Goal: Information Seeking & Learning: Check status

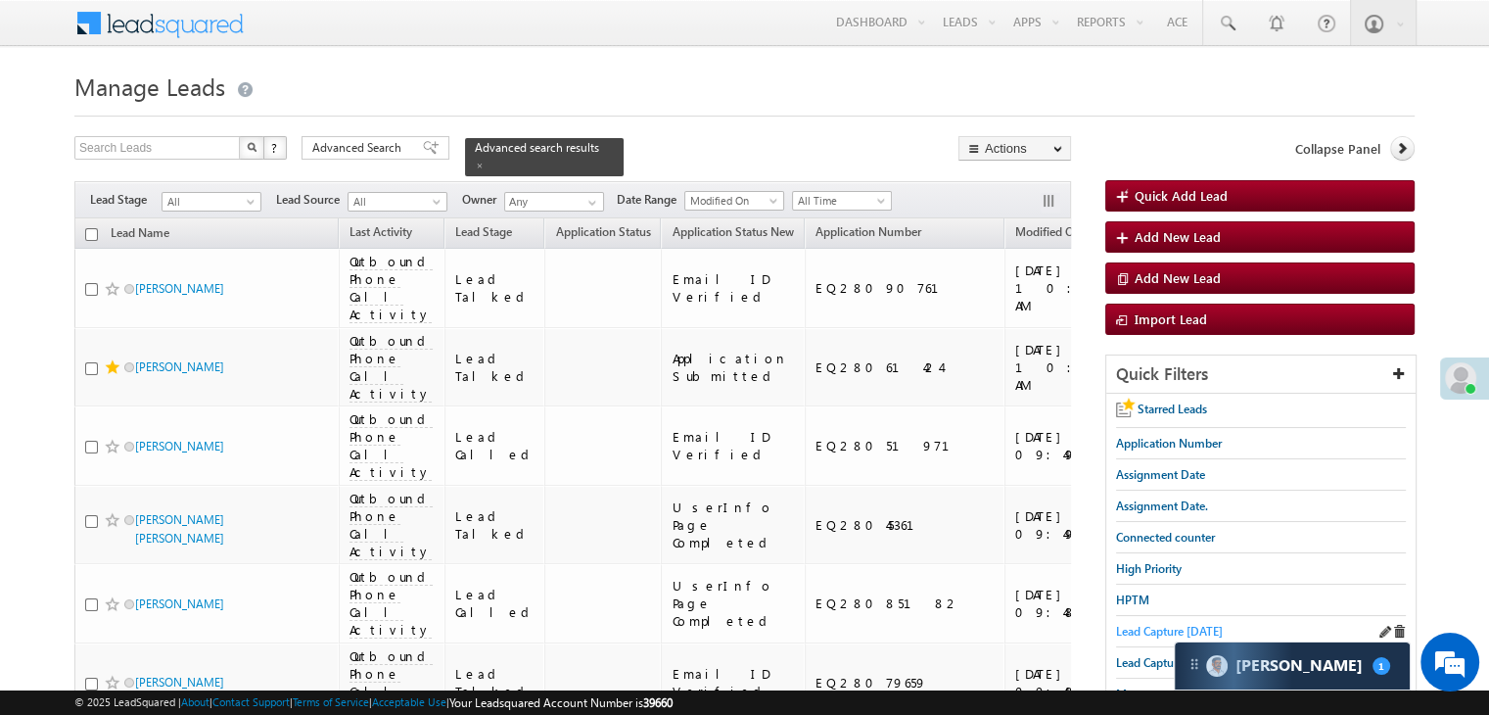
click at [1137, 631] on span "Lead Capture [DATE]" at bounding box center [1169, 631] width 107 height 15
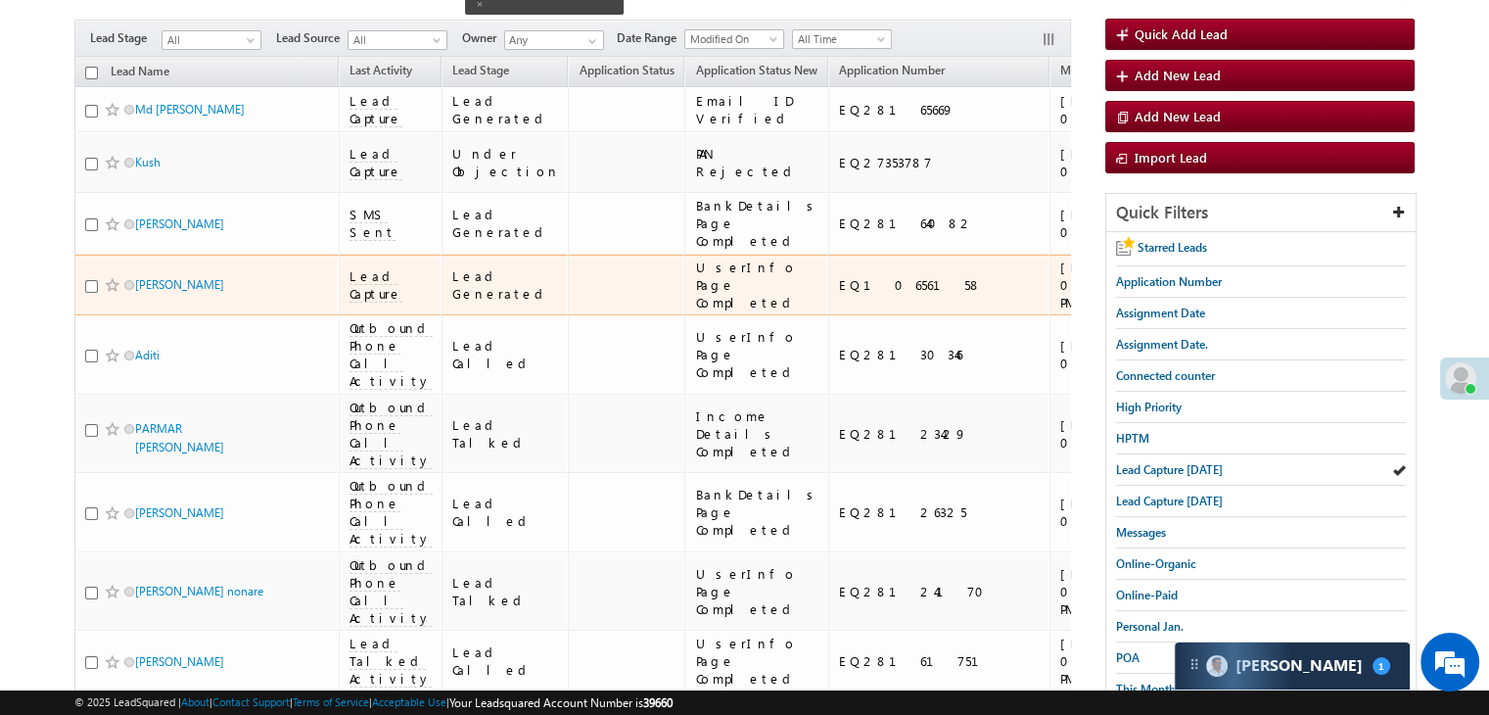
scroll to position [196, 0]
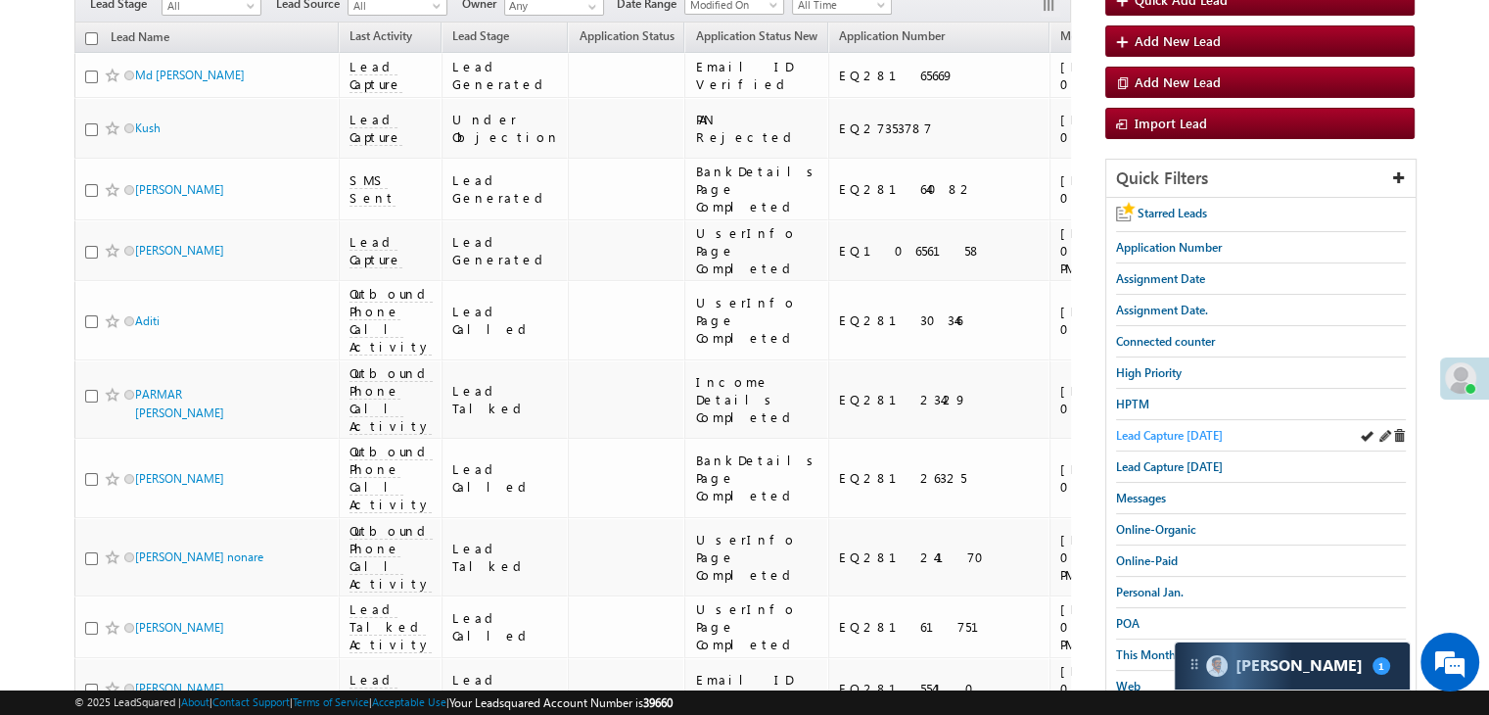
click at [1167, 436] on span "Lead Capture [DATE]" at bounding box center [1169, 435] width 107 height 15
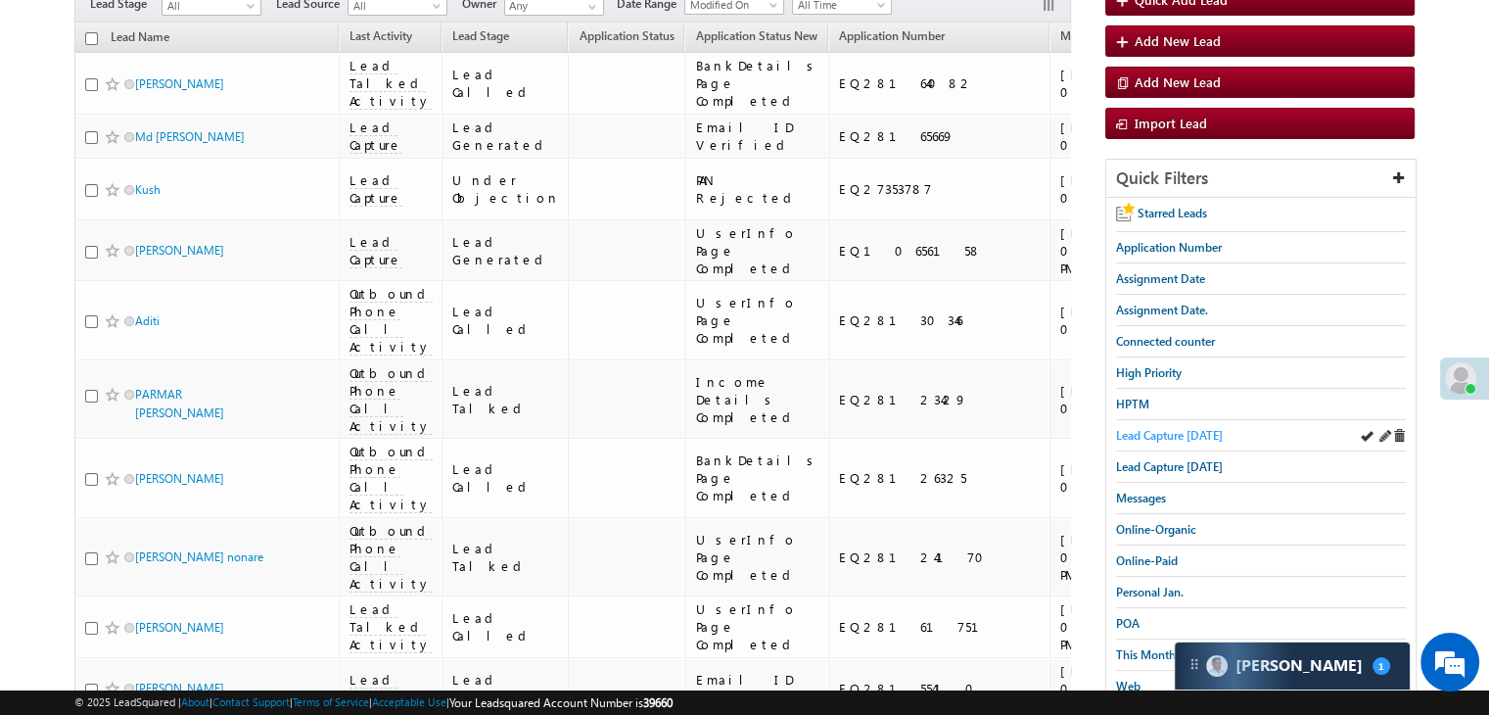
click at [1130, 439] on span "Lead Capture [DATE]" at bounding box center [1169, 435] width 107 height 15
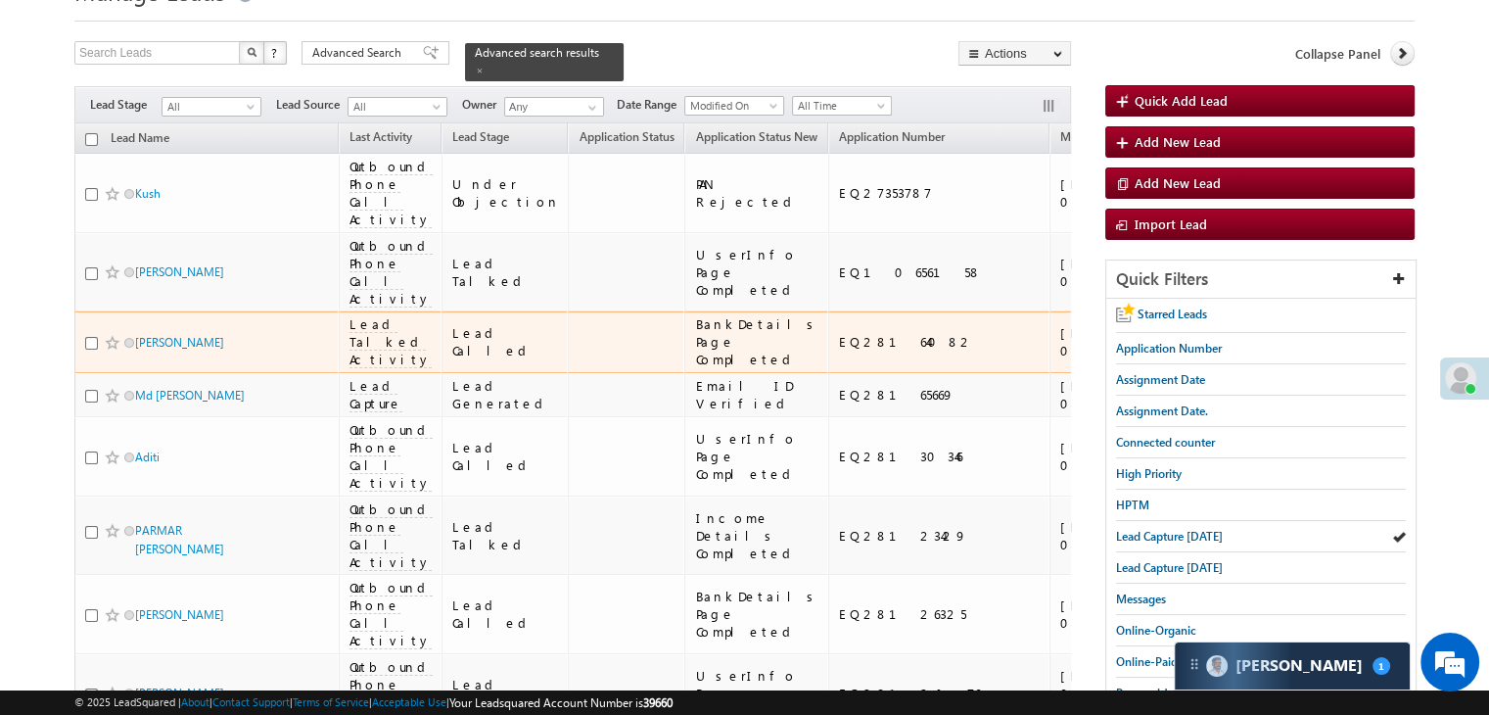
scroll to position [0, 0]
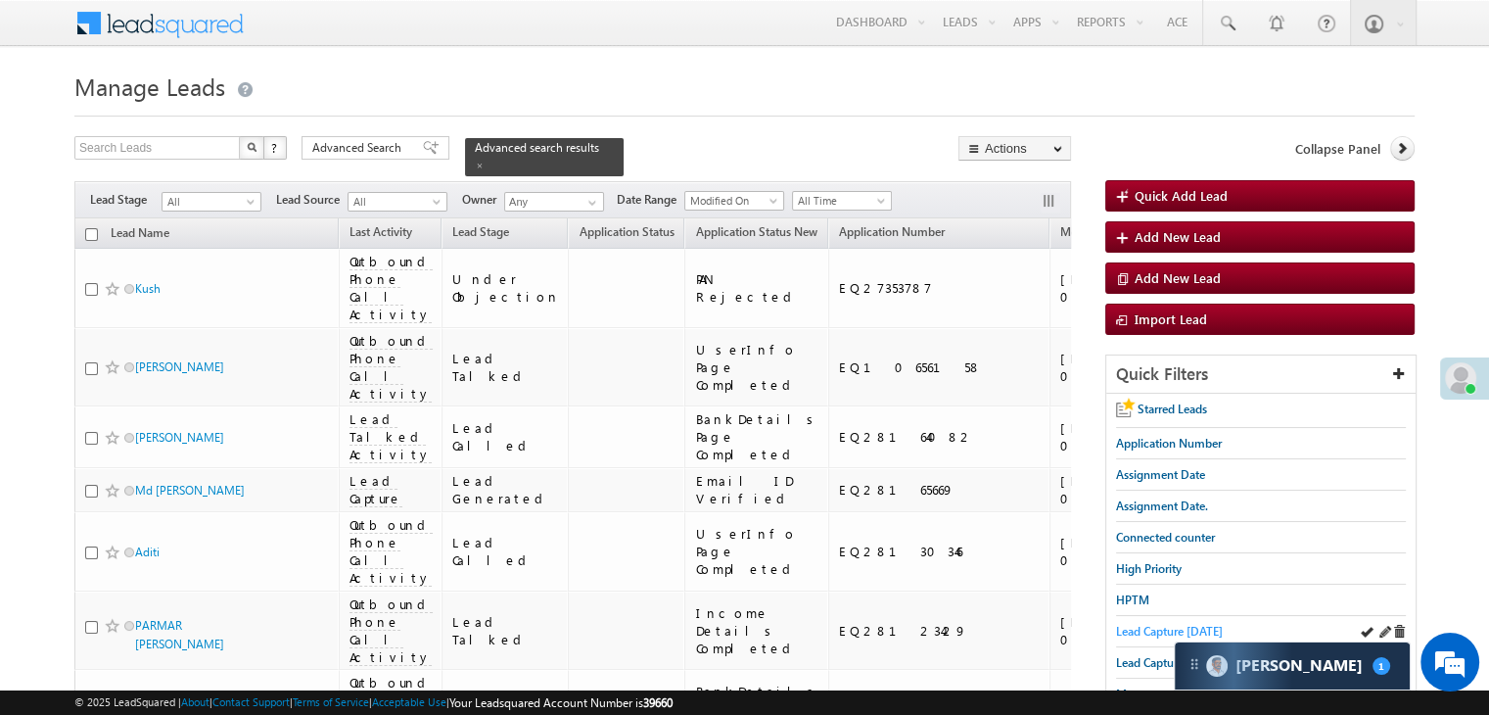
click at [1140, 634] on span "Lead Capture [DATE]" at bounding box center [1169, 631] width 107 height 15
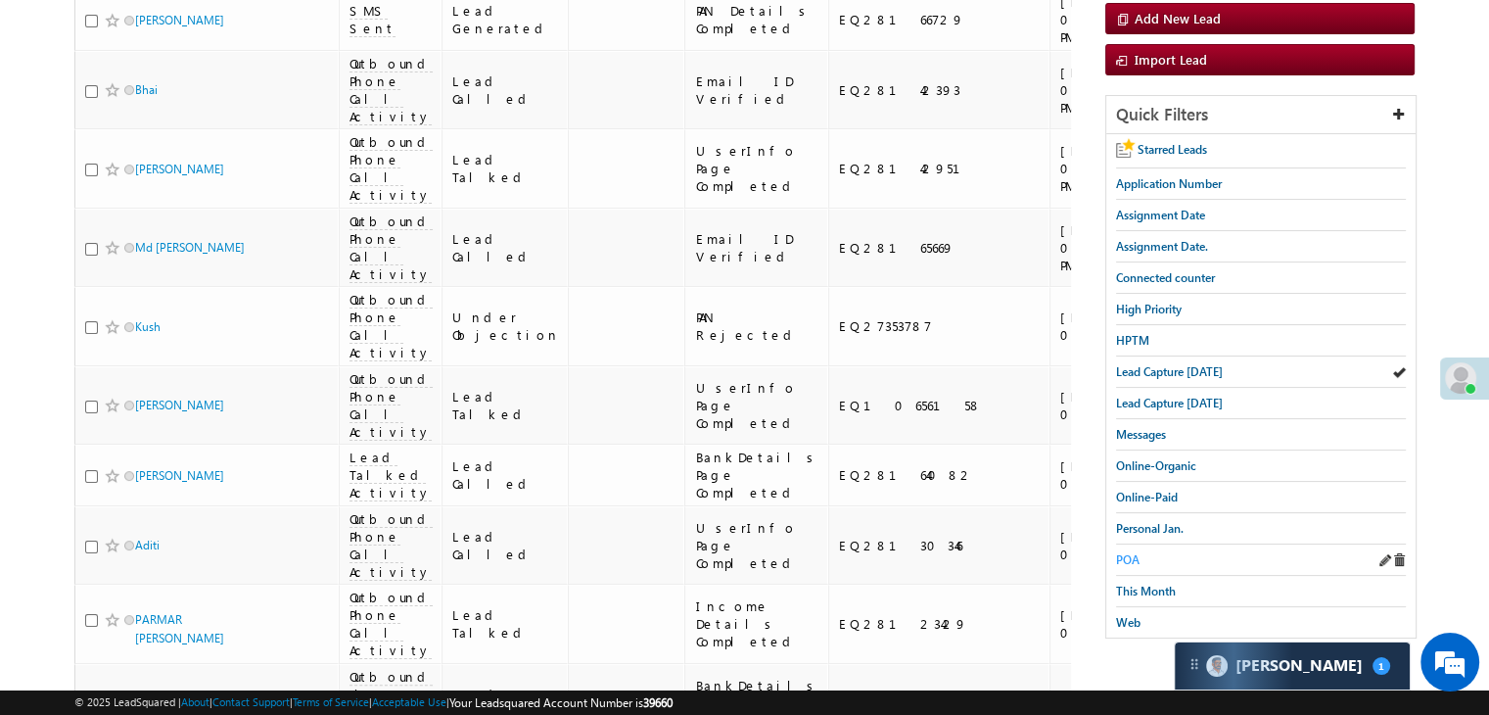
scroll to position [294, 0]
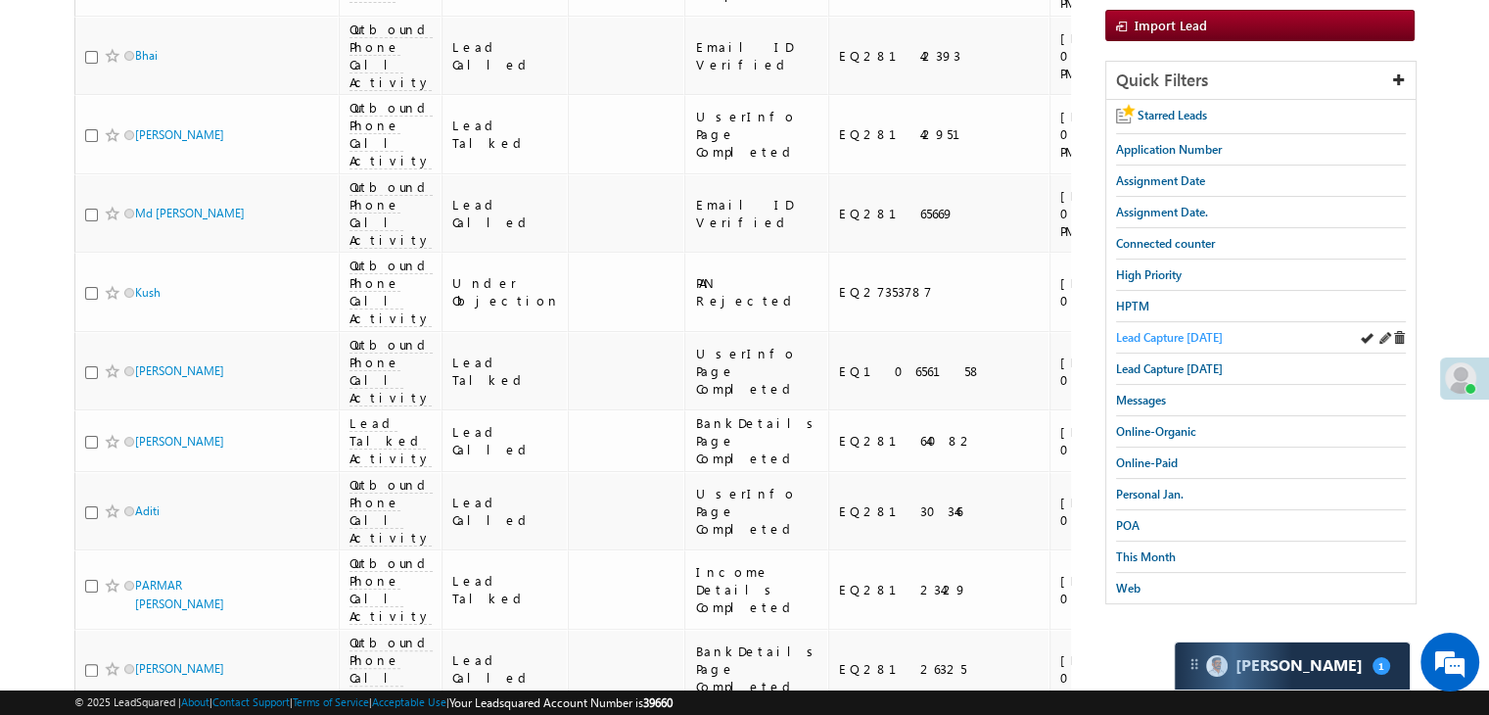
click at [1140, 330] on span "Lead Capture [DATE]" at bounding box center [1169, 337] width 107 height 15
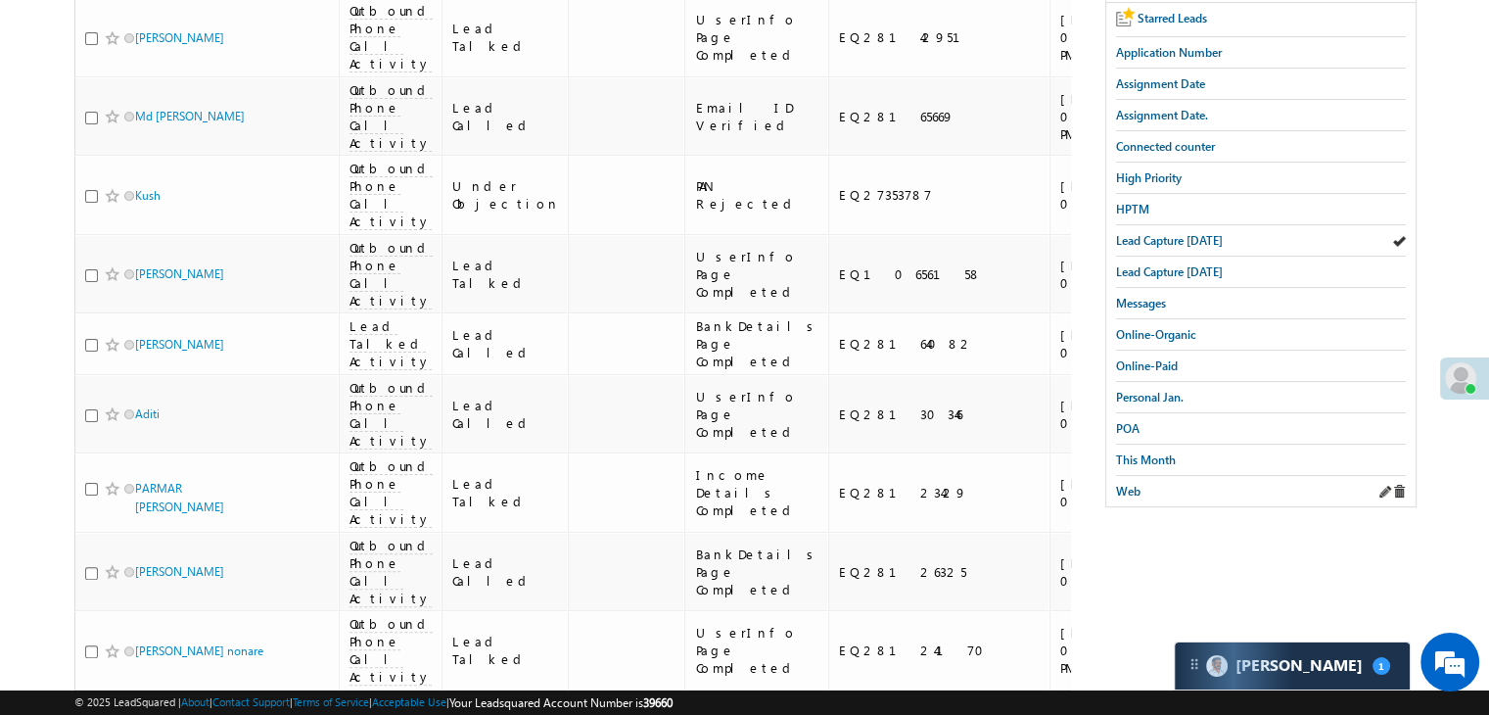
scroll to position [392, 0]
click at [1142, 451] on span "This Month" at bounding box center [1146, 458] width 60 height 15
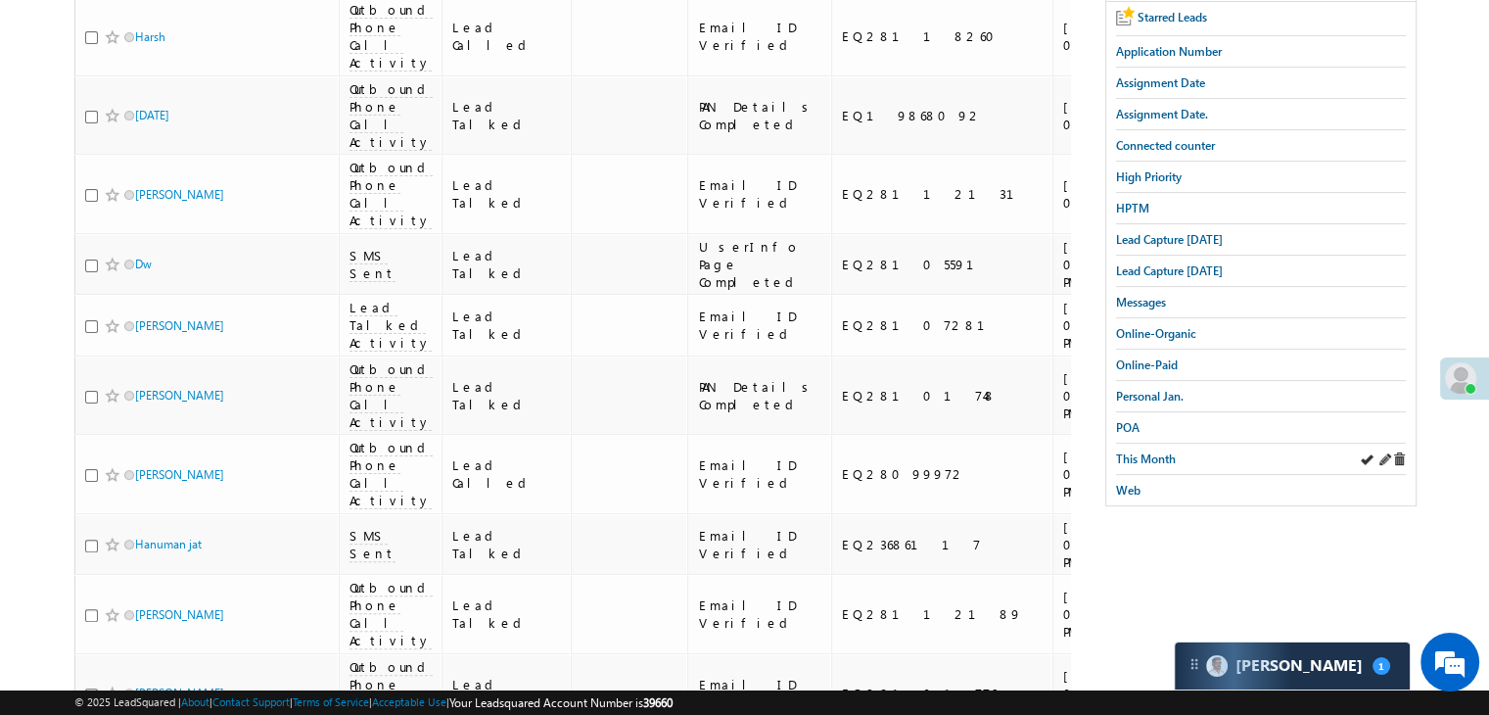
click at [1176, 455] on div "This Month" at bounding box center [1261, 458] width 290 height 31
click at [1159, 455] on span "This Month" at bounding box center [1146, 458] width 60 height 15
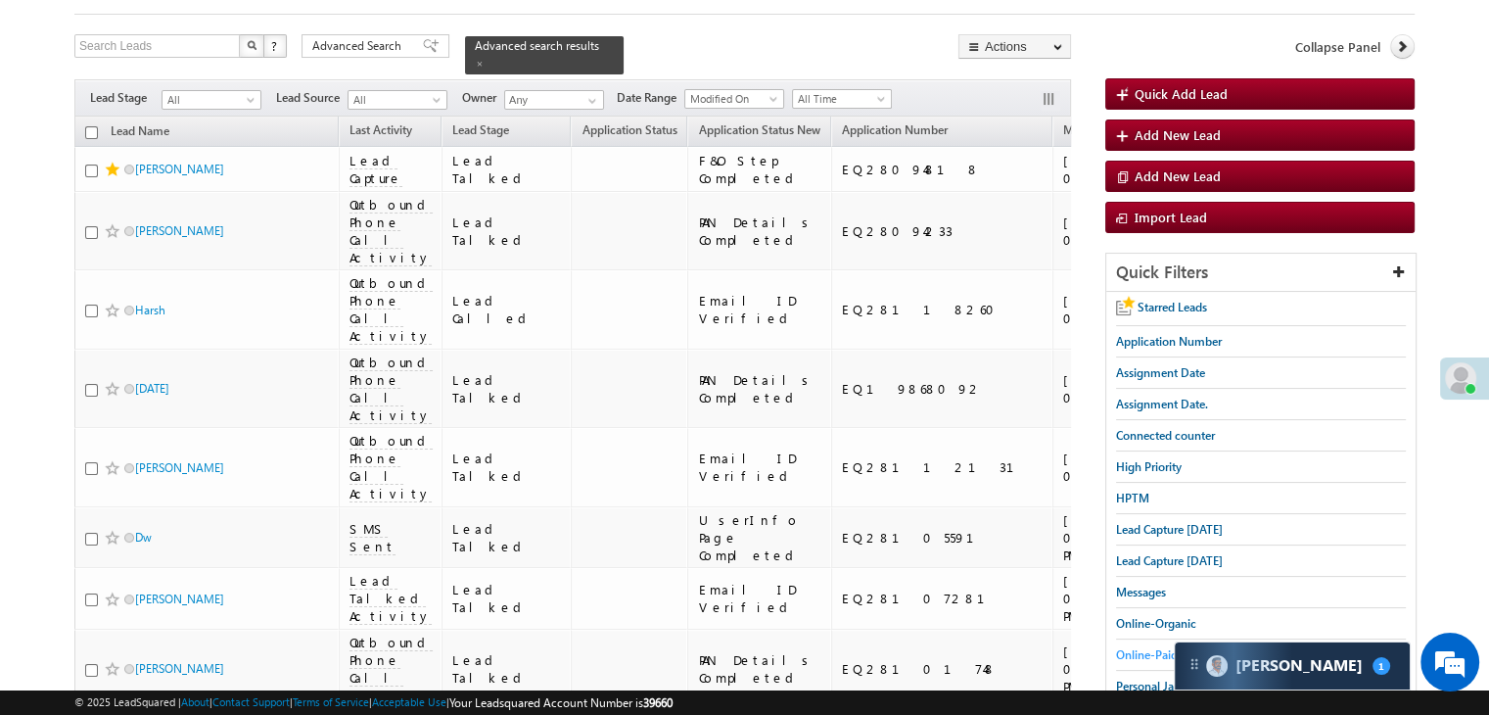
scroll to position [196, 0]
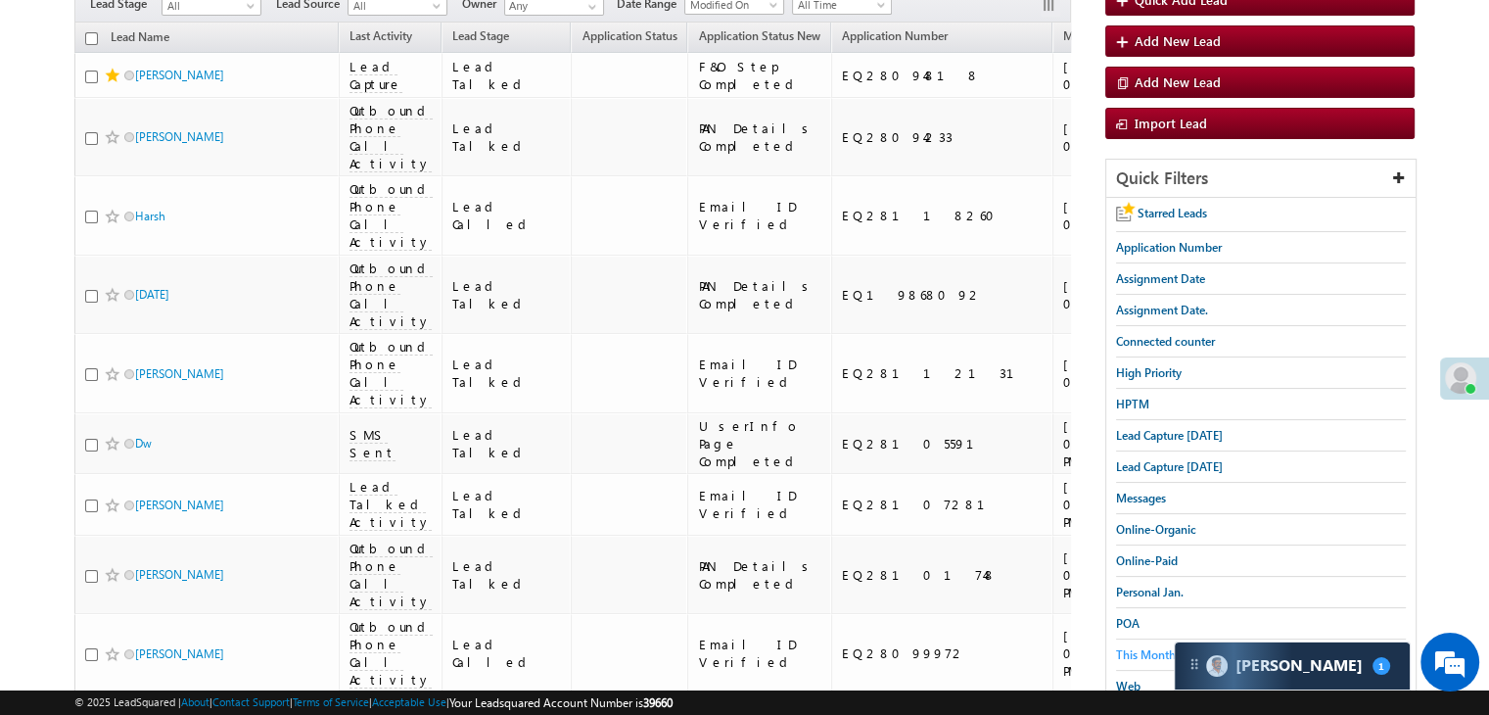
click at [1154, 645] on link "This Month" at bounding box center [1146, 654] width 60 height 19
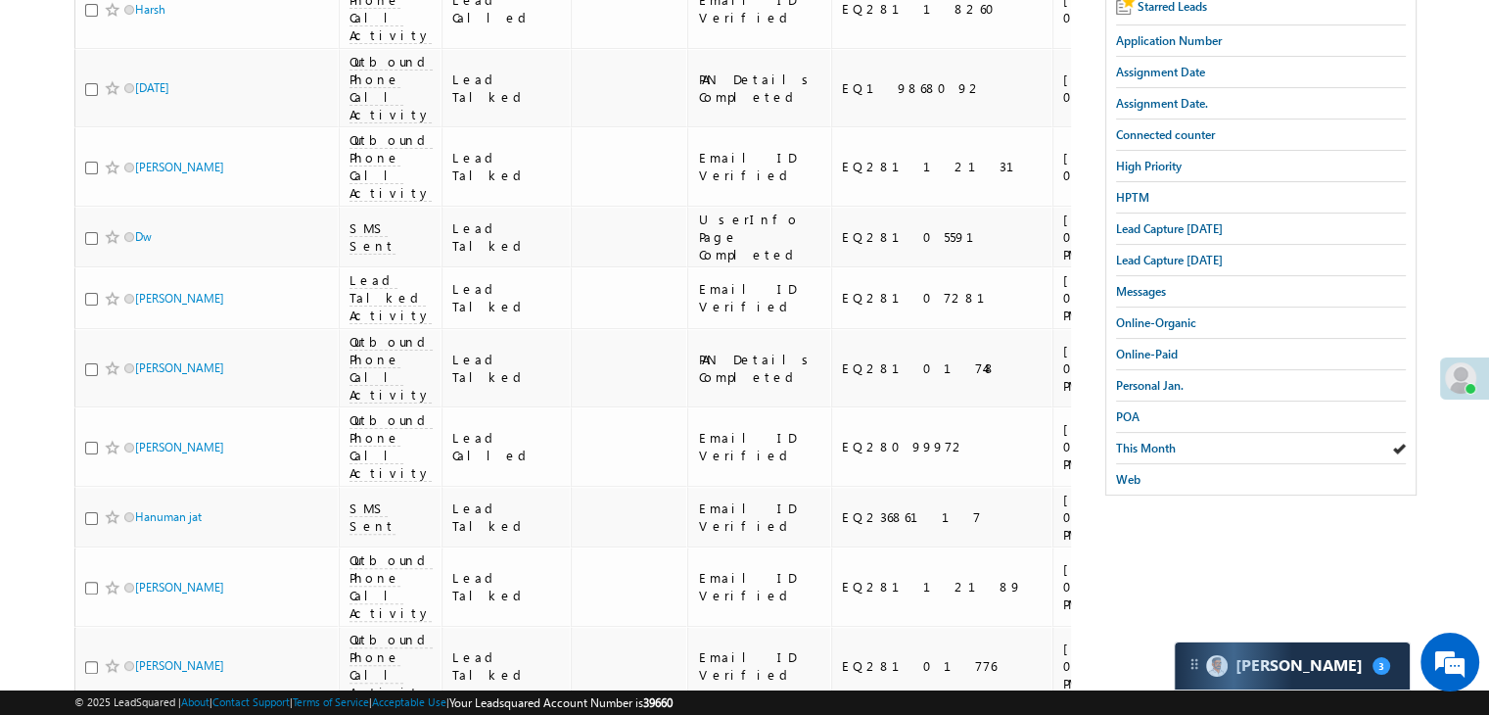
scroll to position [489, 0]
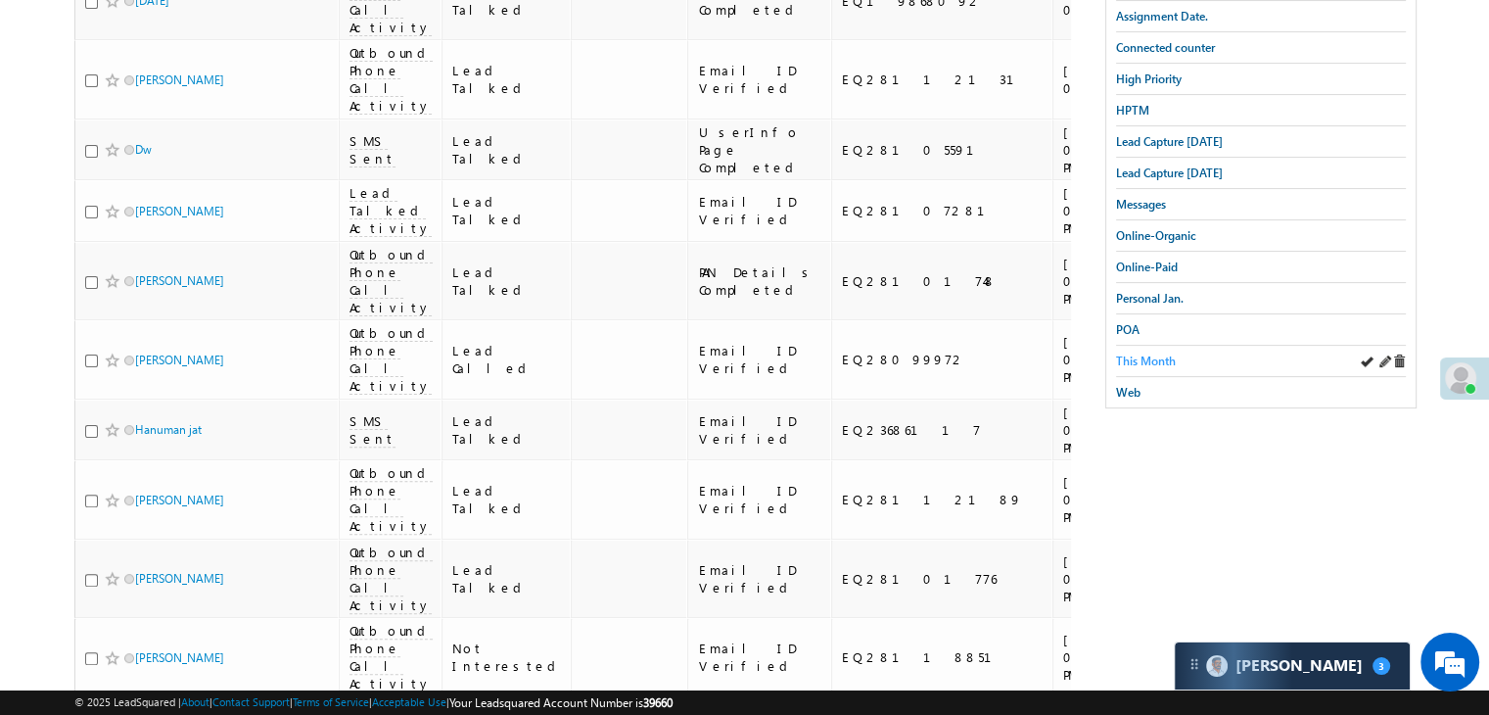
click at [1168, 353] on span "This Month" at bounding box center [1146, 360] width 60 height 15
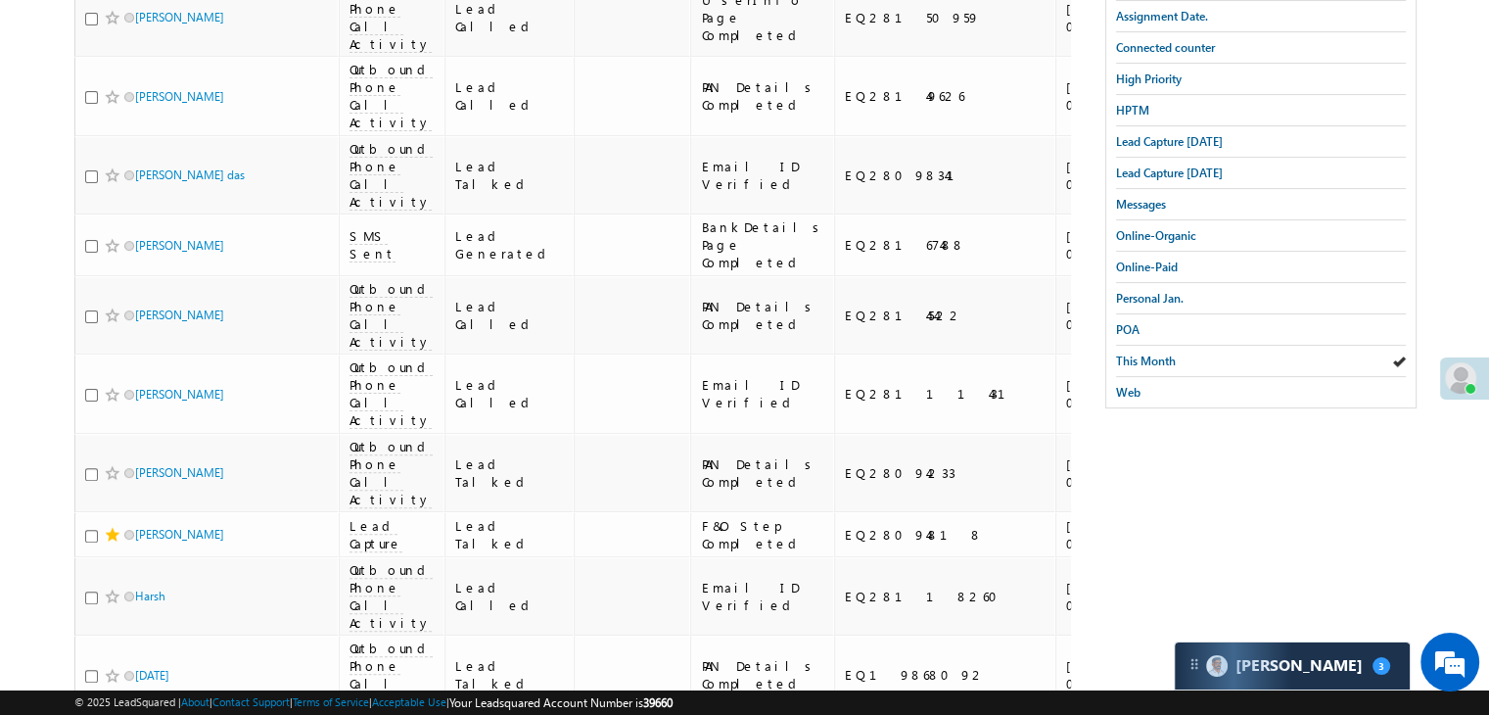
scroll to position [294, 0]
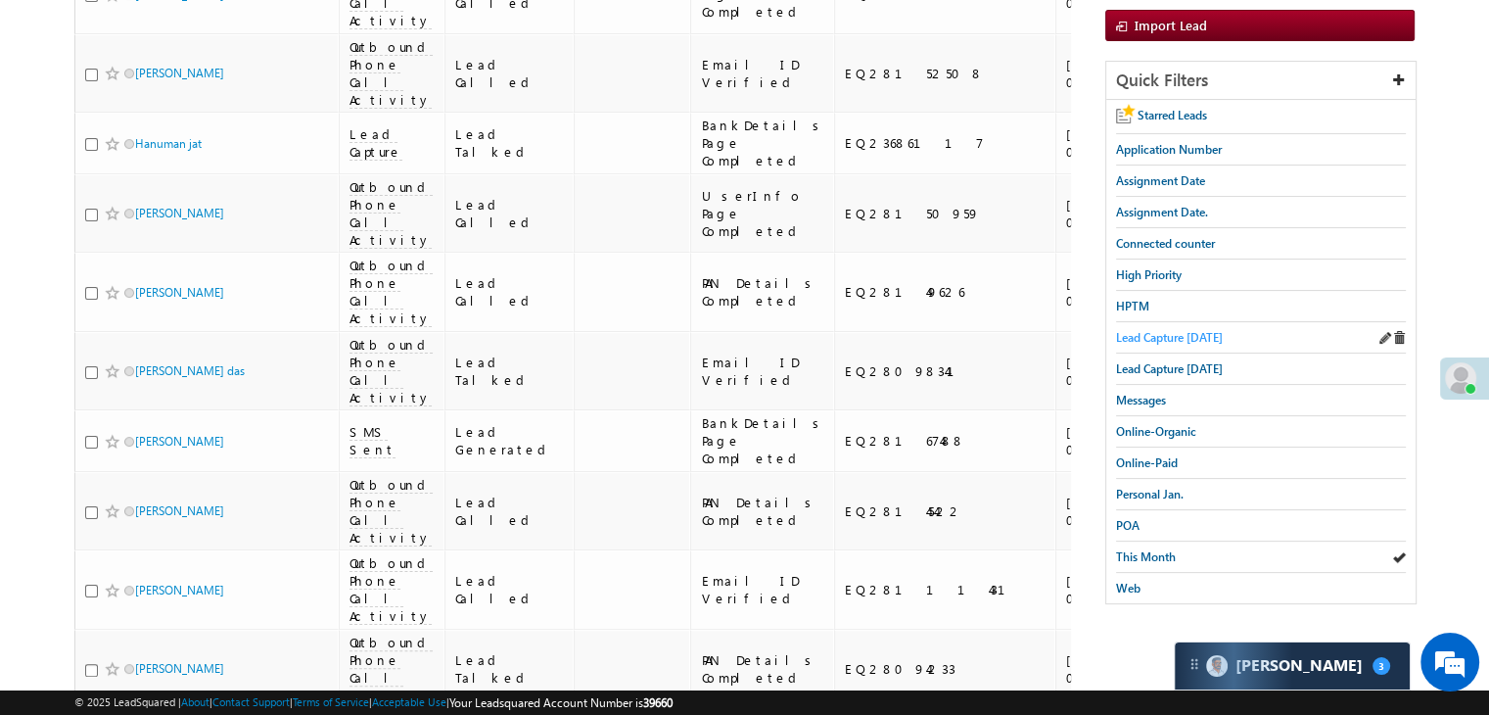
click at [1184, 328] on link "Lead Capture [DATE]" at bounding box center [1169, 337] width 107 height 19
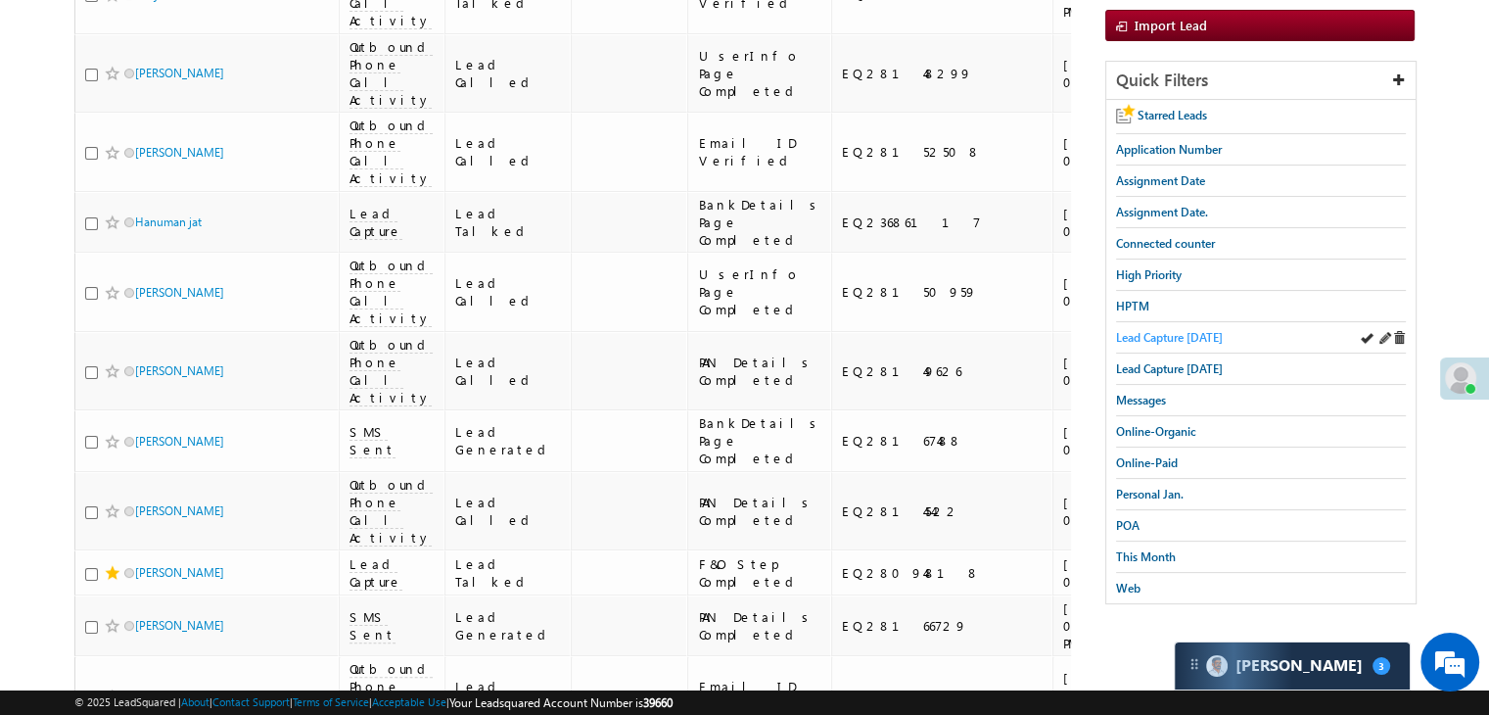
click at [1176, 332] on span "Lead Capture [DATE]" at bounding box center [1169, 337] width 107 height 15
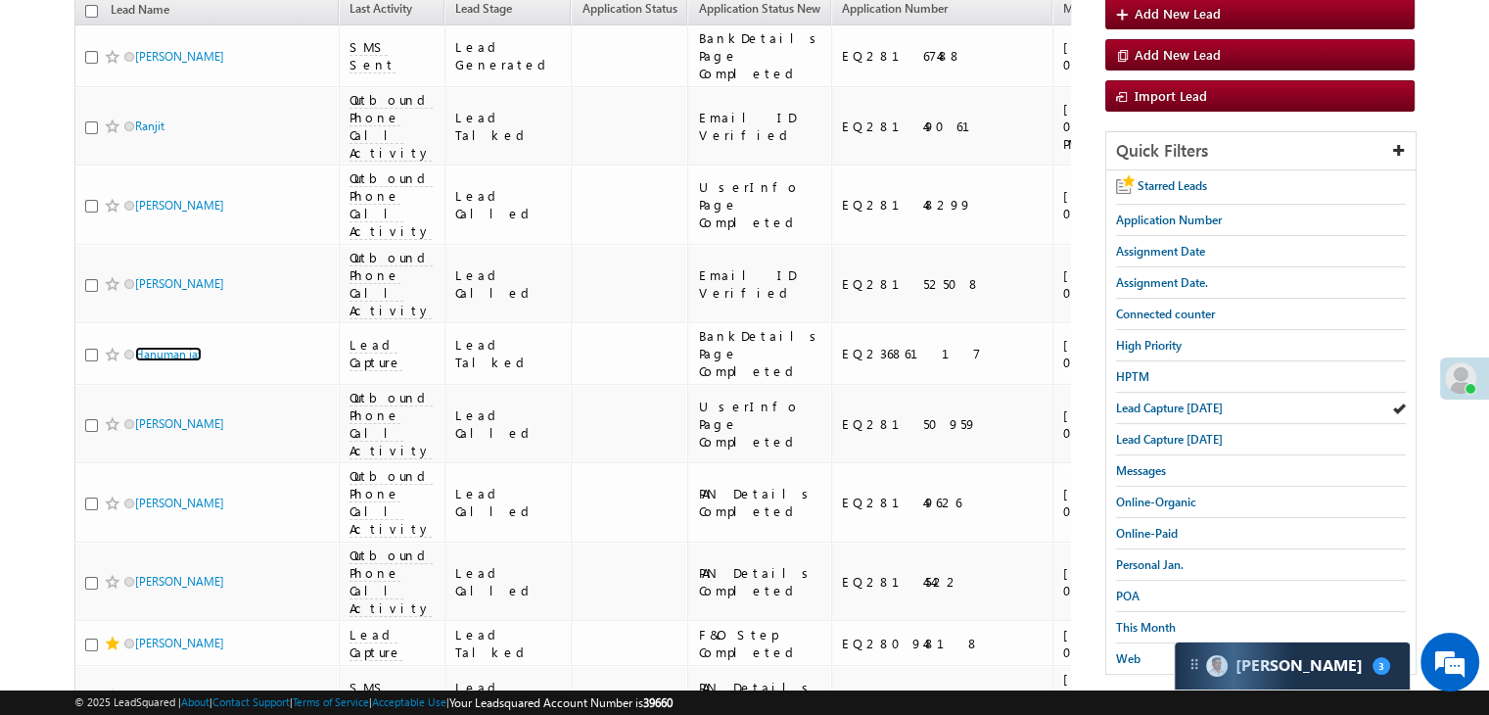
scroll to position [196, 0]
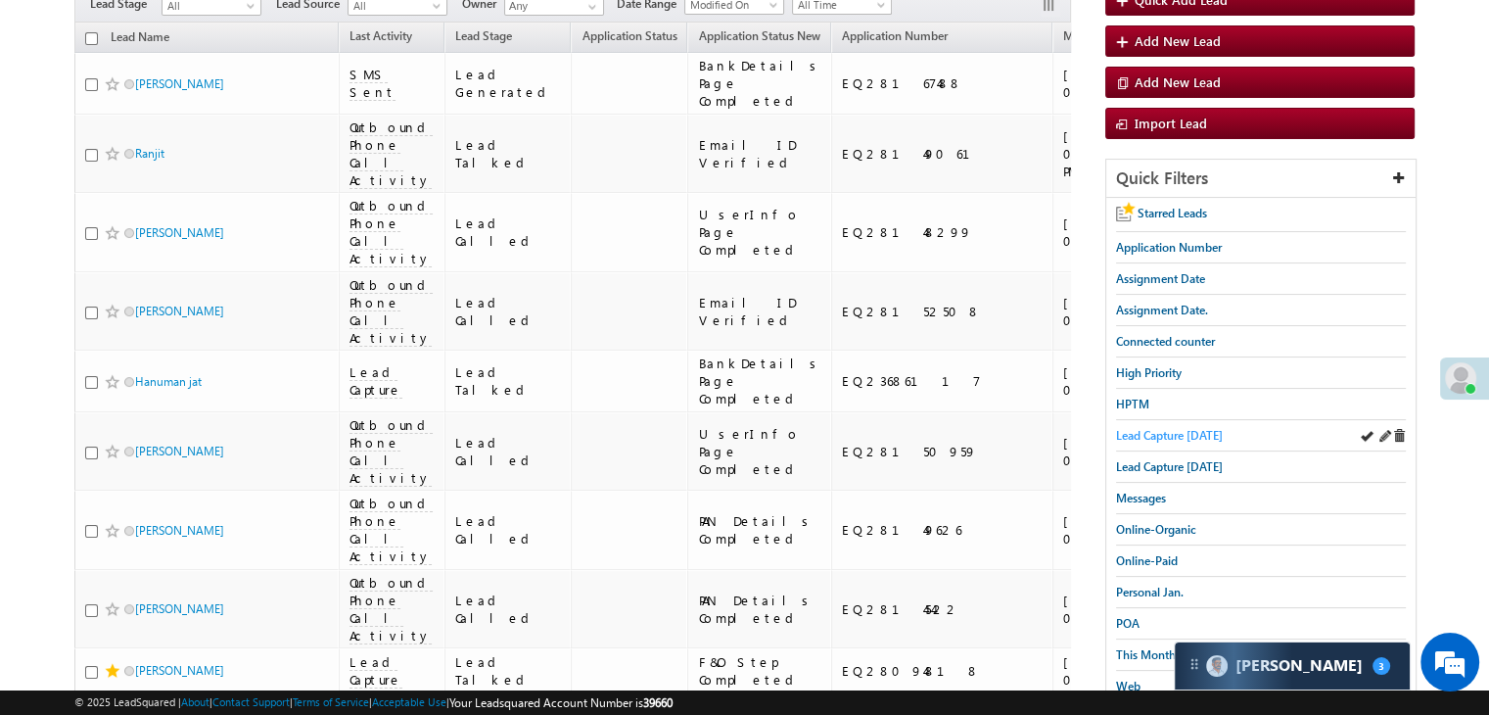
click at [1162, 436] on span "Lead Capture [DATE]" at bounding box center [1169, 435] width 107 height 15
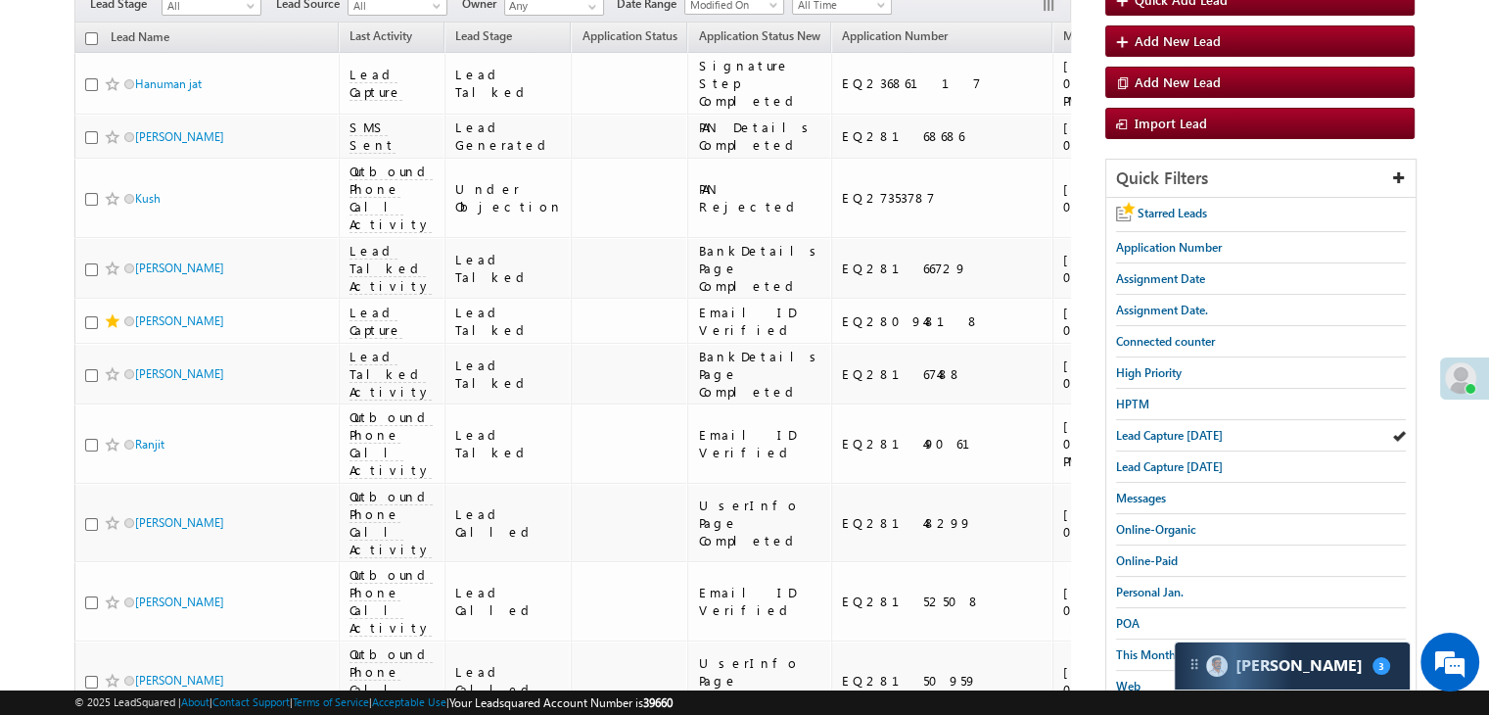
click at [1060, 5] on div at bounding box center [1055, 6] width 29 height 22
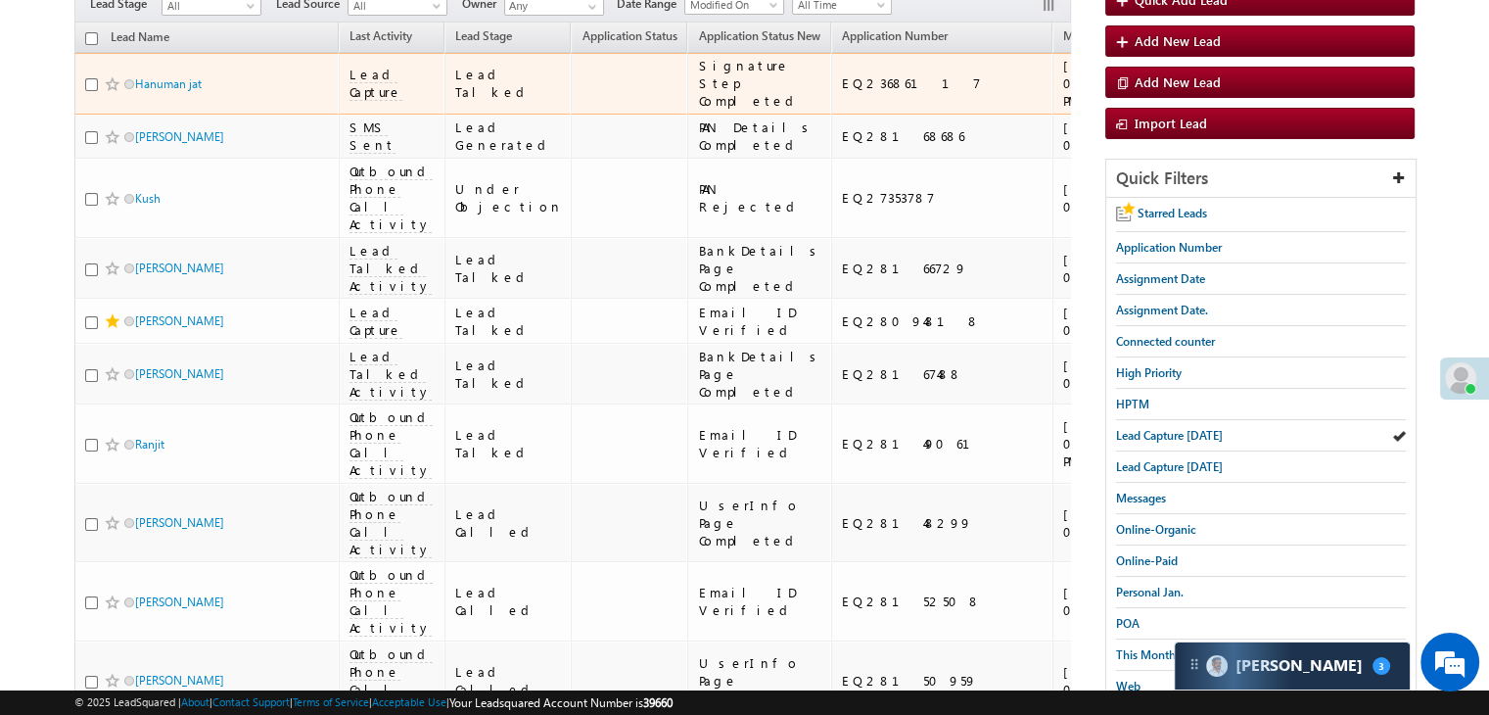
click at [1189, 101] on div "[URL][DOMAIN_NAME]" at bounding box center [1248, 83] width 119 height 35
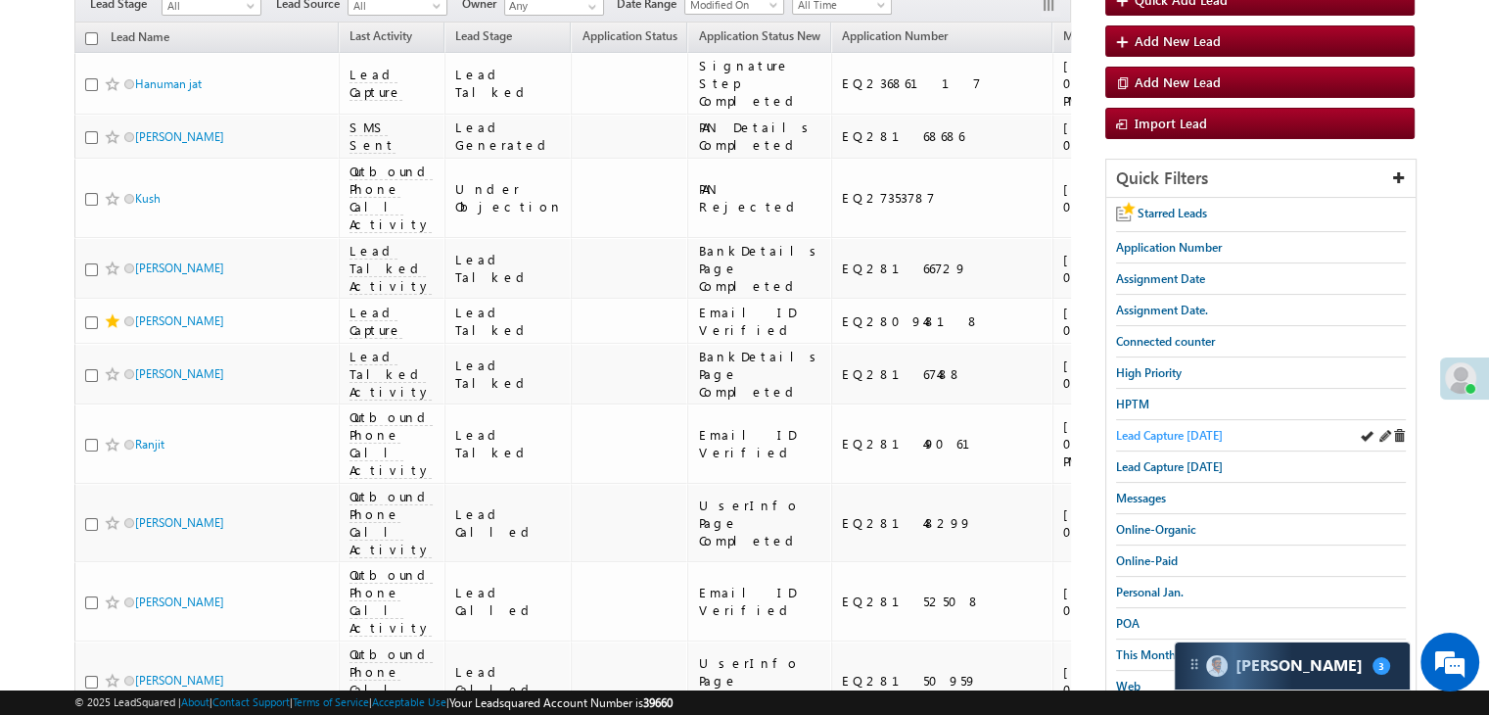
click at [1135, 435] on span "Lead Capture [DATE]" at bounding box center [1169, 435] width 107 height 15
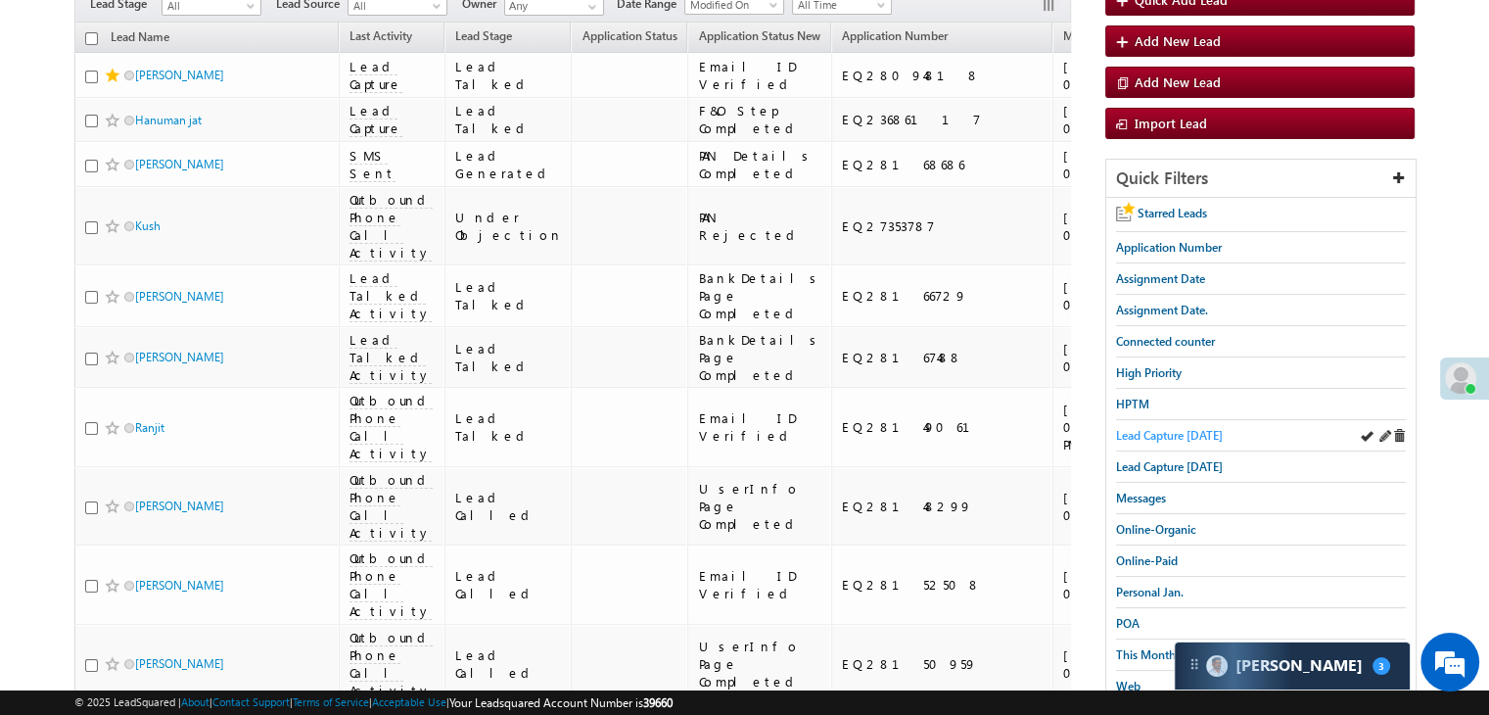
click at [1143, 428] on span "Lead Capture [DATE]" at bounding box center [1169, 435] width 107 height 15
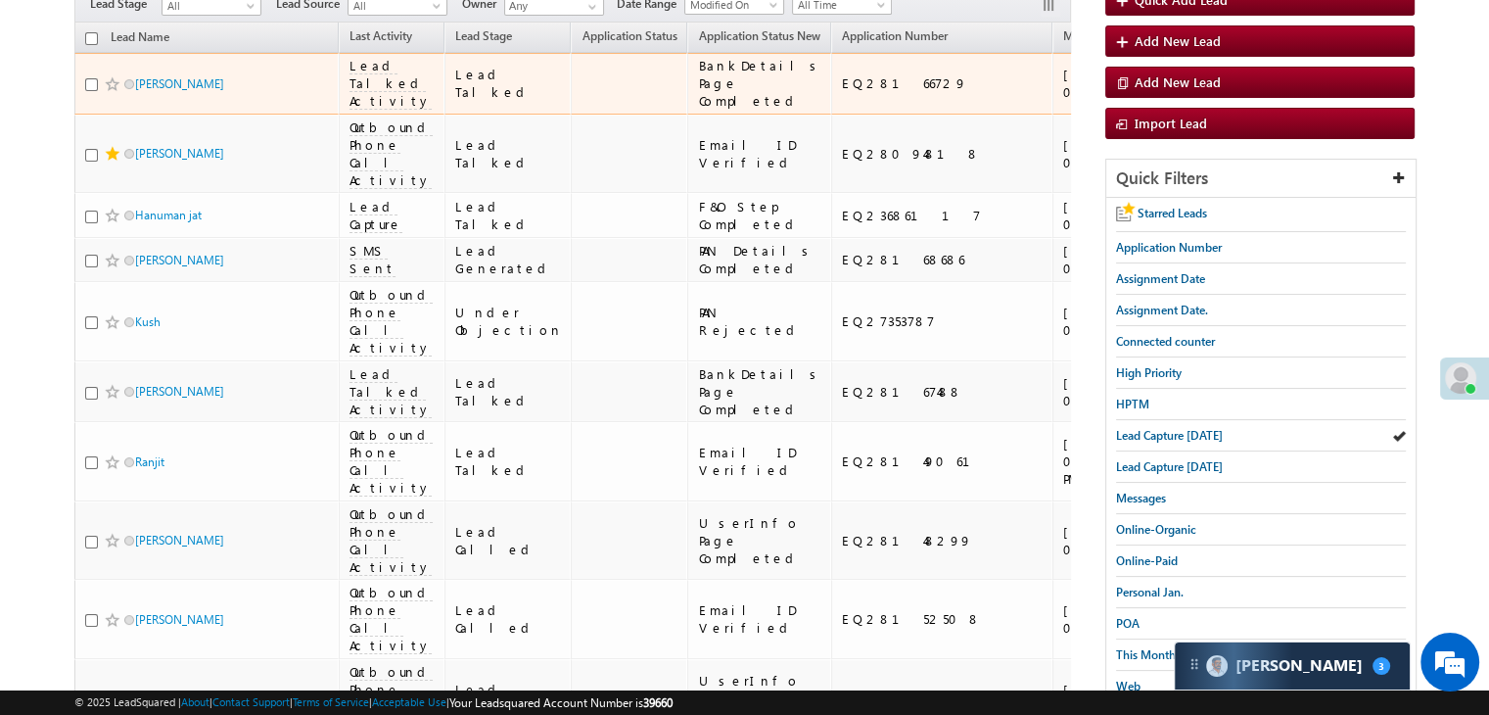
drag, startPoint x: 256, startPoint y: 99, endPoint x: 1446, endPoint y: 291, distance: 1204.7
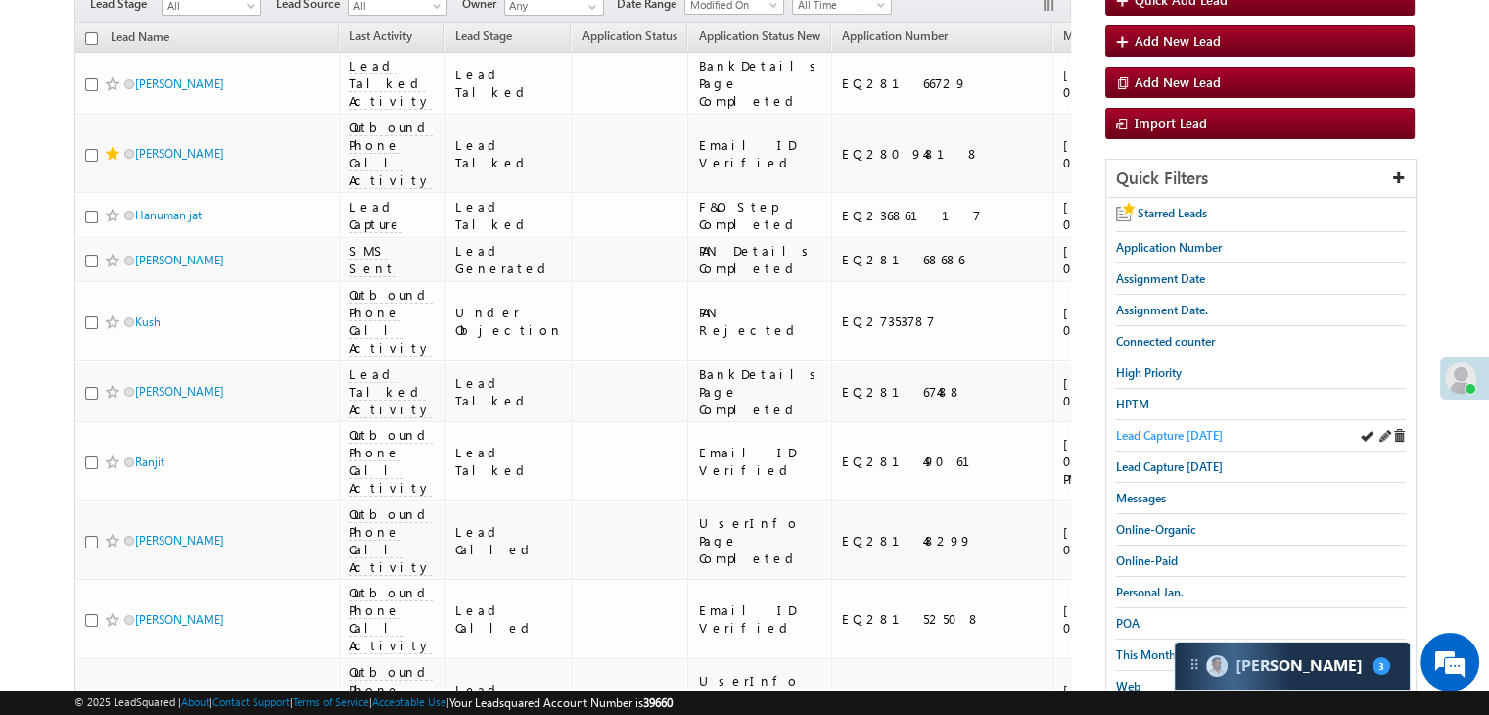
click at [1211, 432] on span "Lead Capture [DATE]" at bounding box center [1169, 435] width 107 height 15
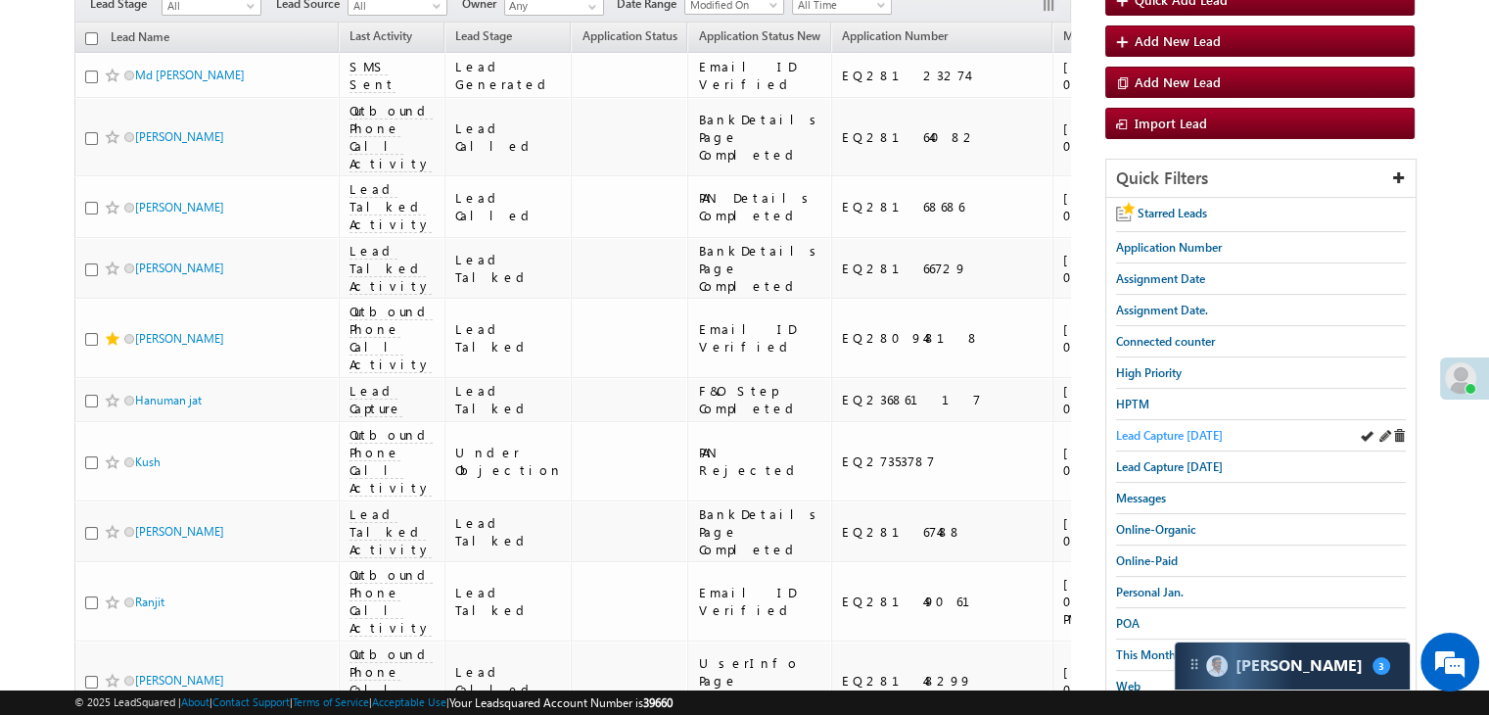
click at [1151, 432] on span "Lead Capture [DATE]" at bounding box center [1169, 435] width 107 height 15
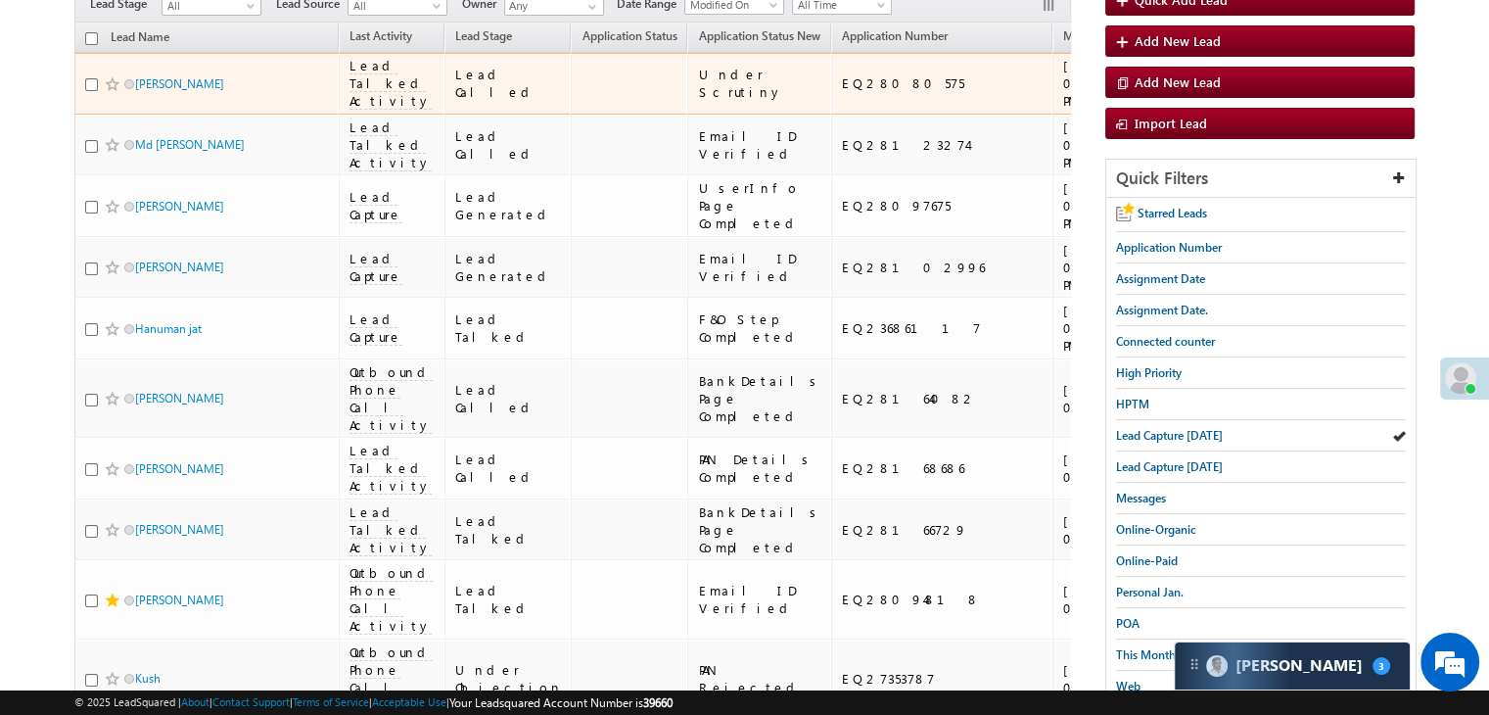
click at [112, 92] on span at bounding box center [113, 84] width 16 height 16
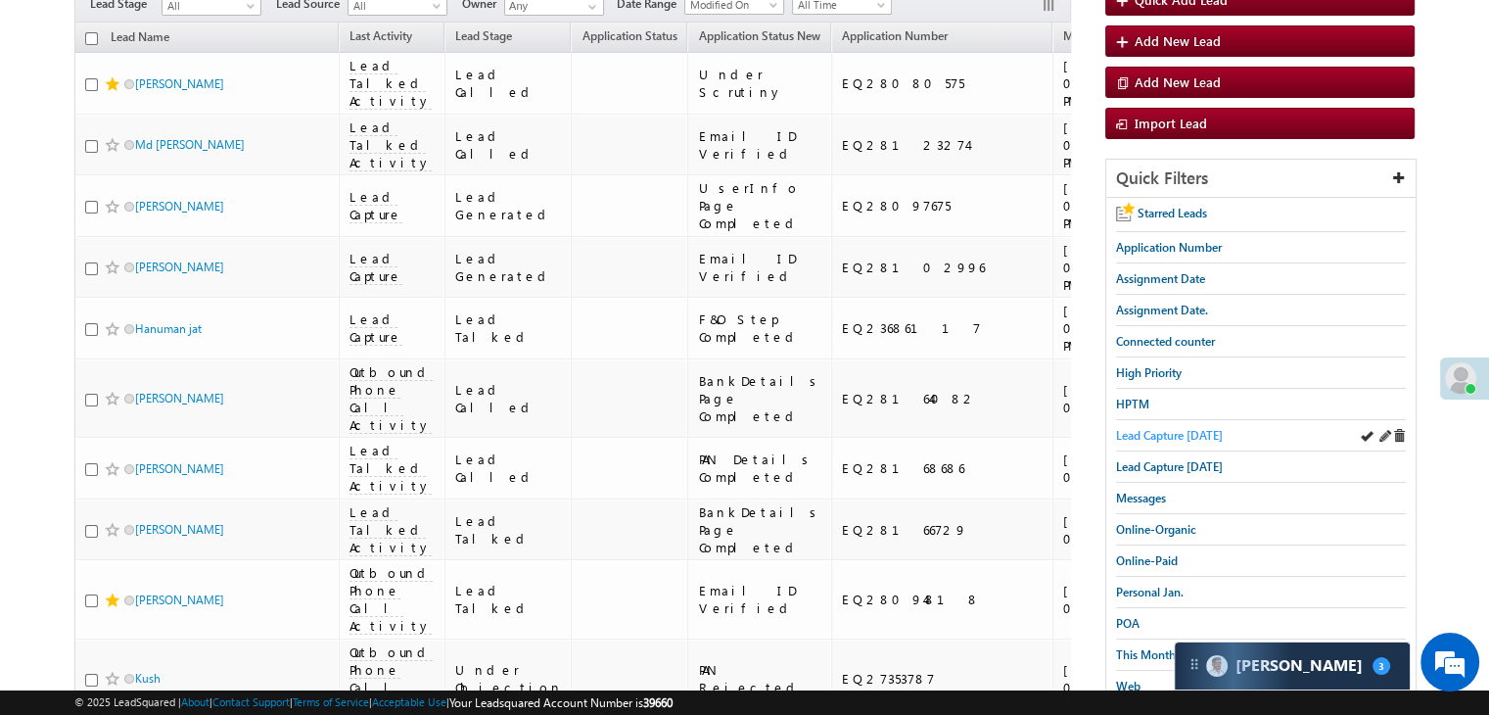
click at [1155, 428] on span "Lead Capture [DATE]" at bounding box center [1169, 435] width 107 height 15
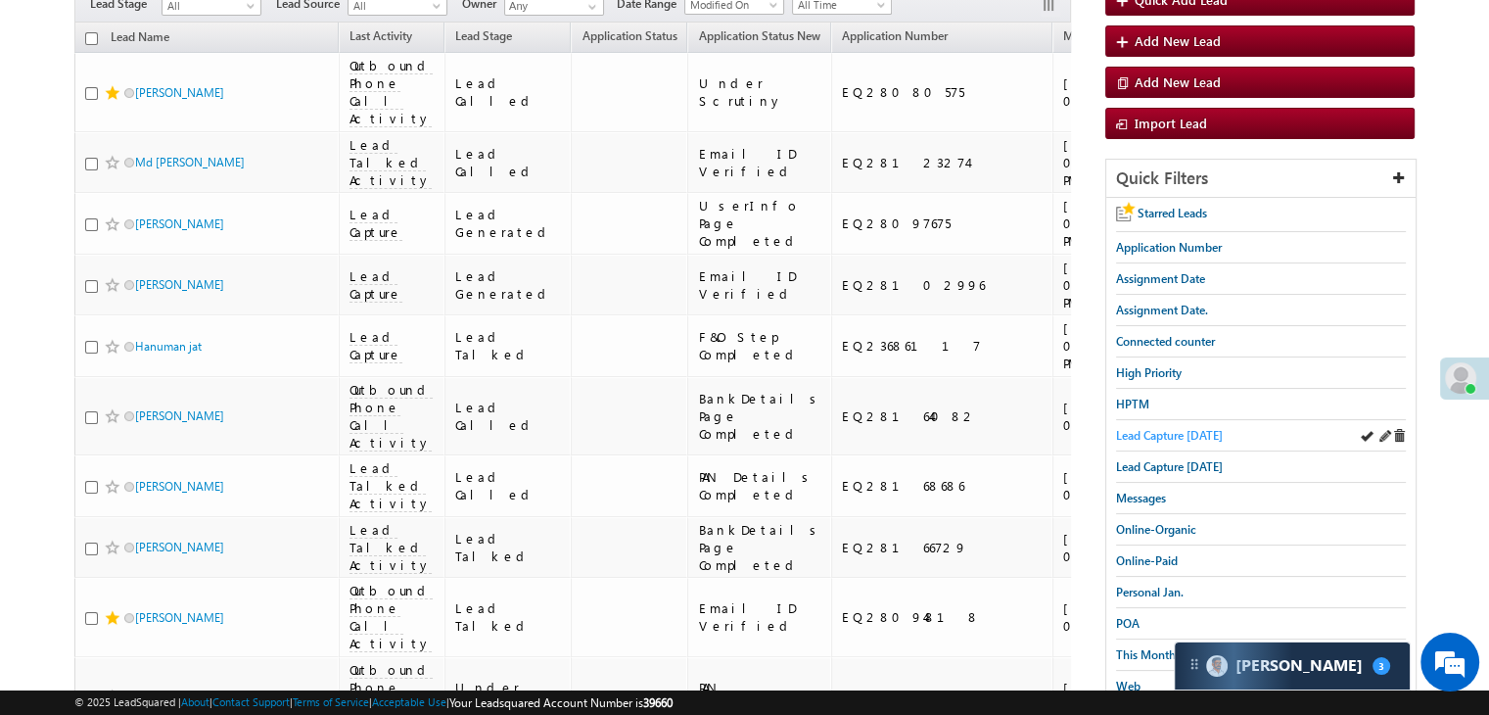
click at [1180, 428] on span "Lead Capture [DATE]" at bounding box center [1169, 435] width 107 height 15
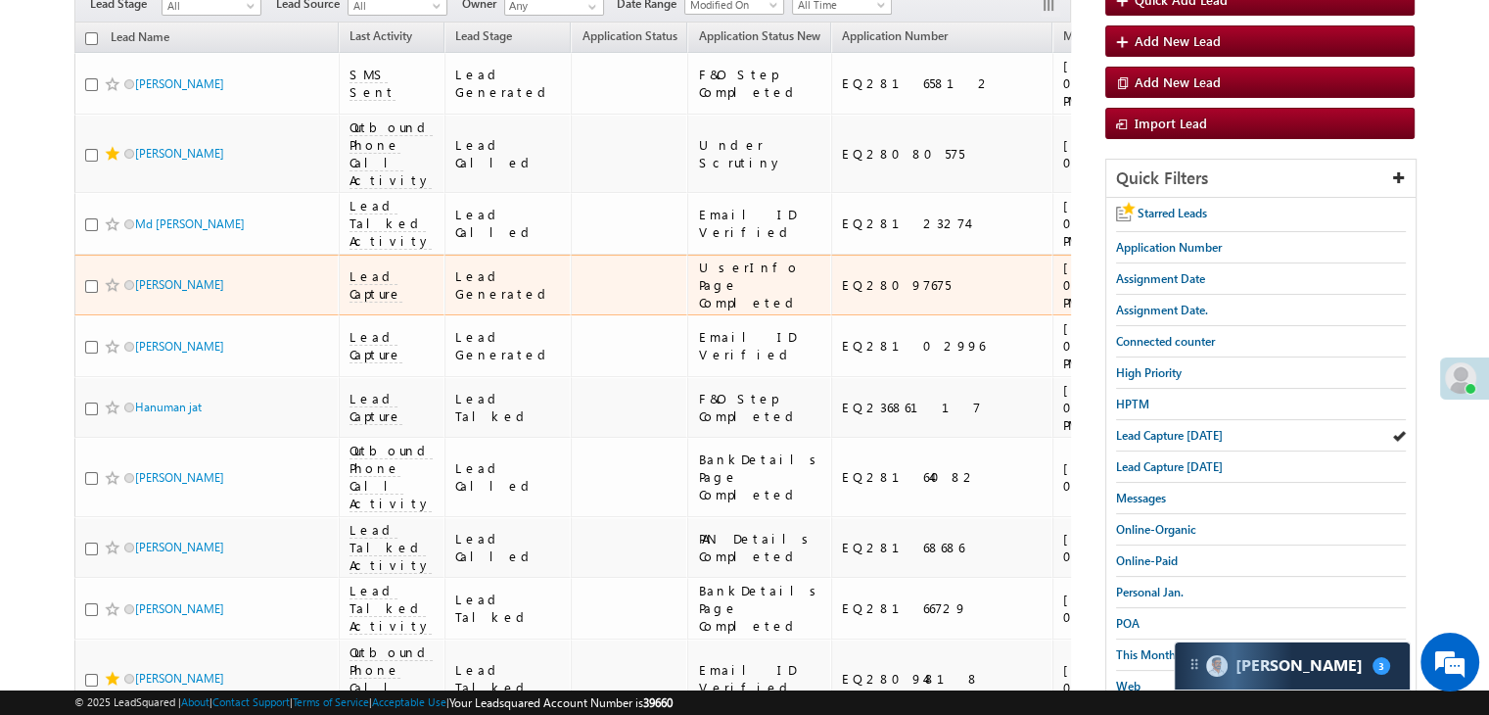
scroll to position [0, 0]
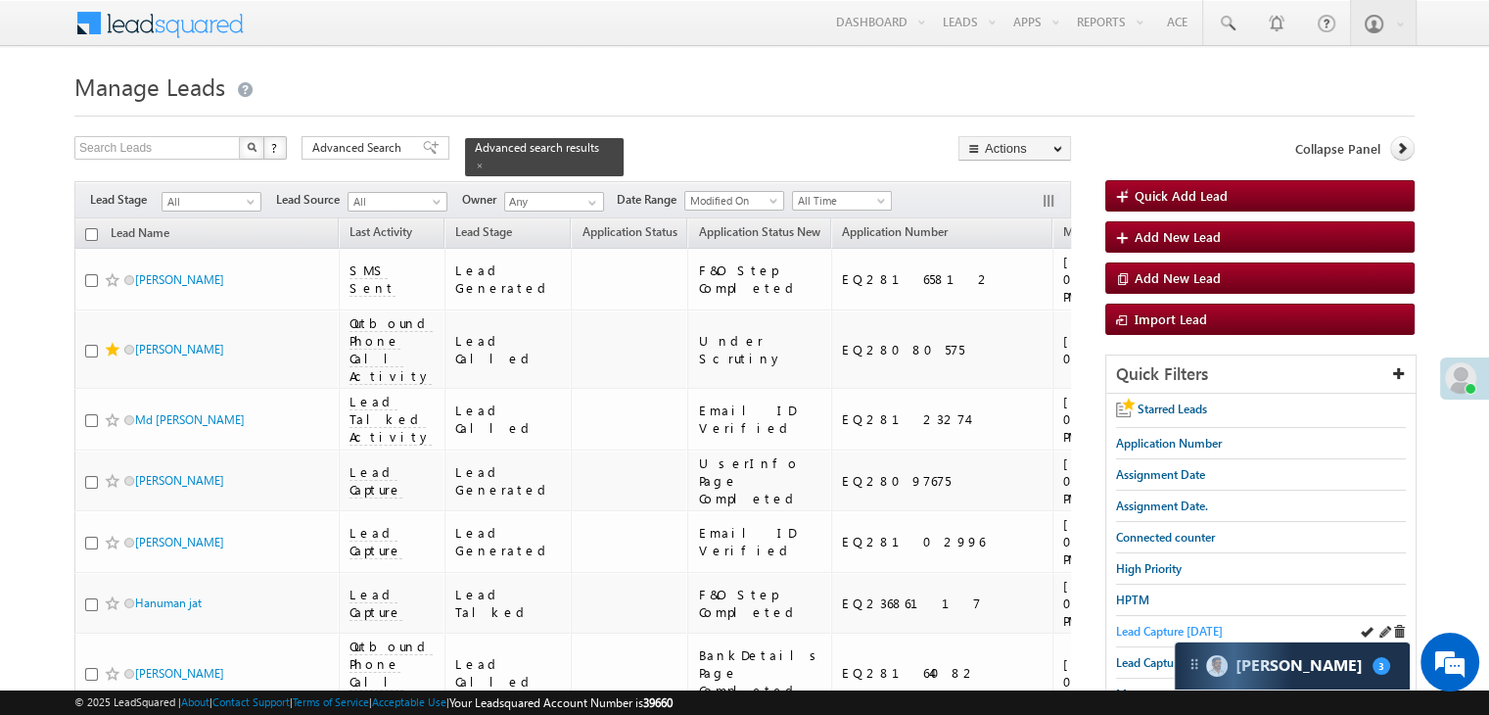
click at [1128, 624] on span "Lead Capture [DATE]" at bounding box center [1169, 631] width 107 height 15
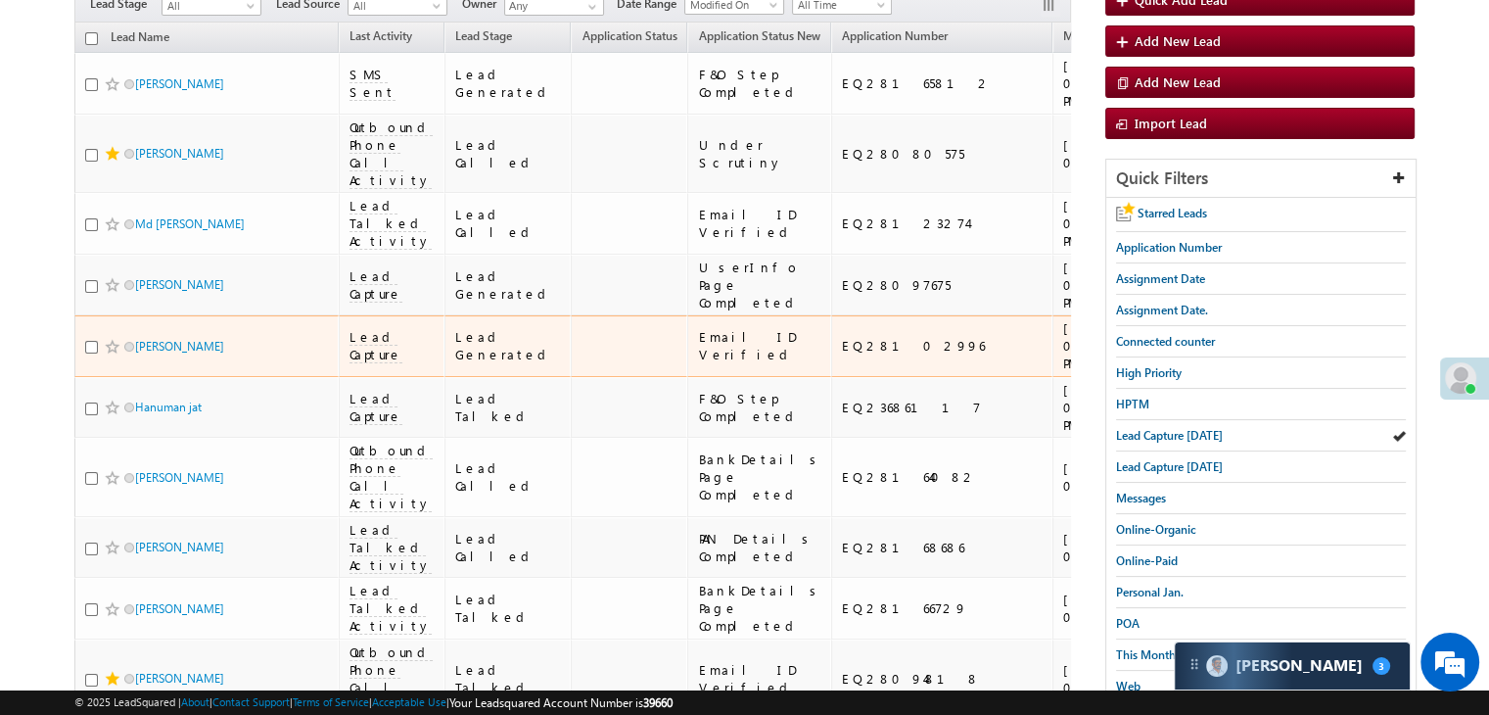
scroll to position [294, 0]
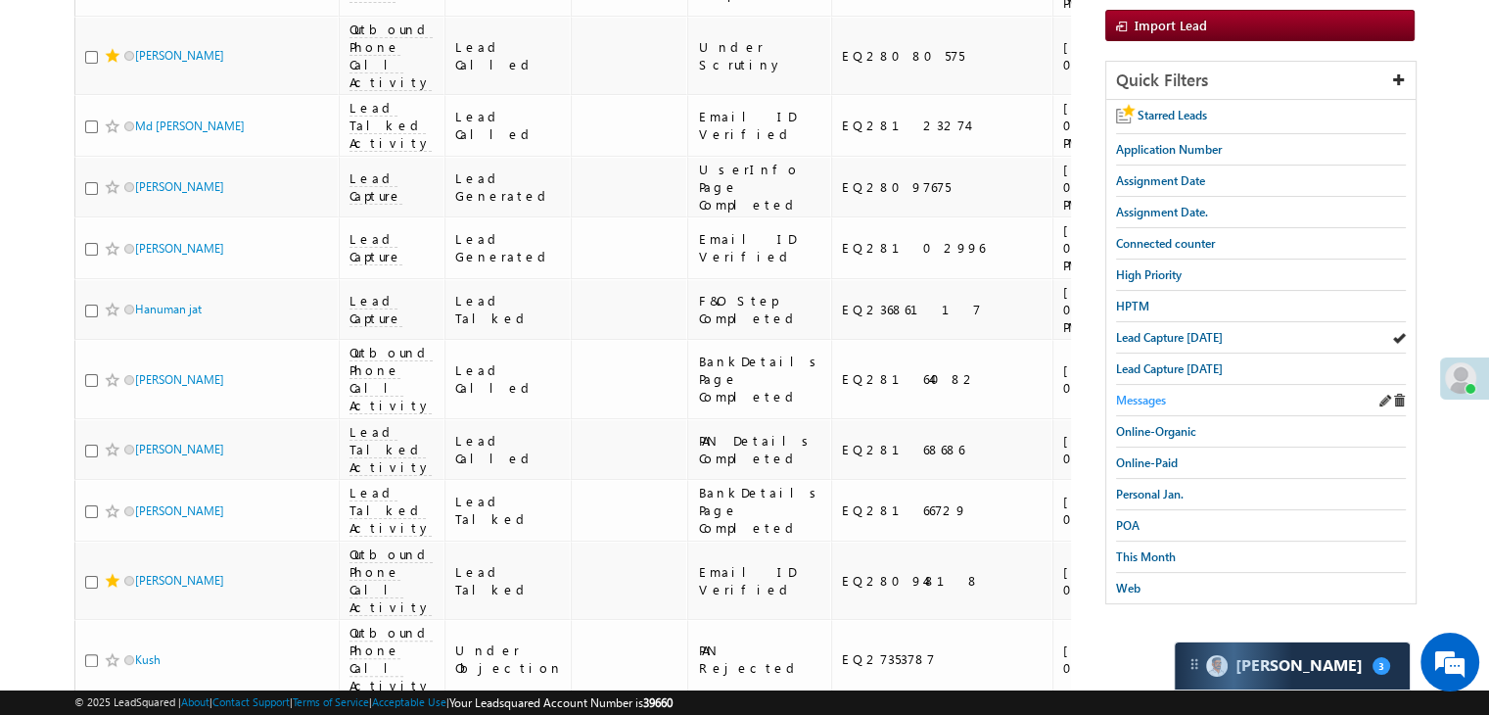
click at [1127, 398] on span "Messages" at bounding box center [1141, 400] width 50 height 15
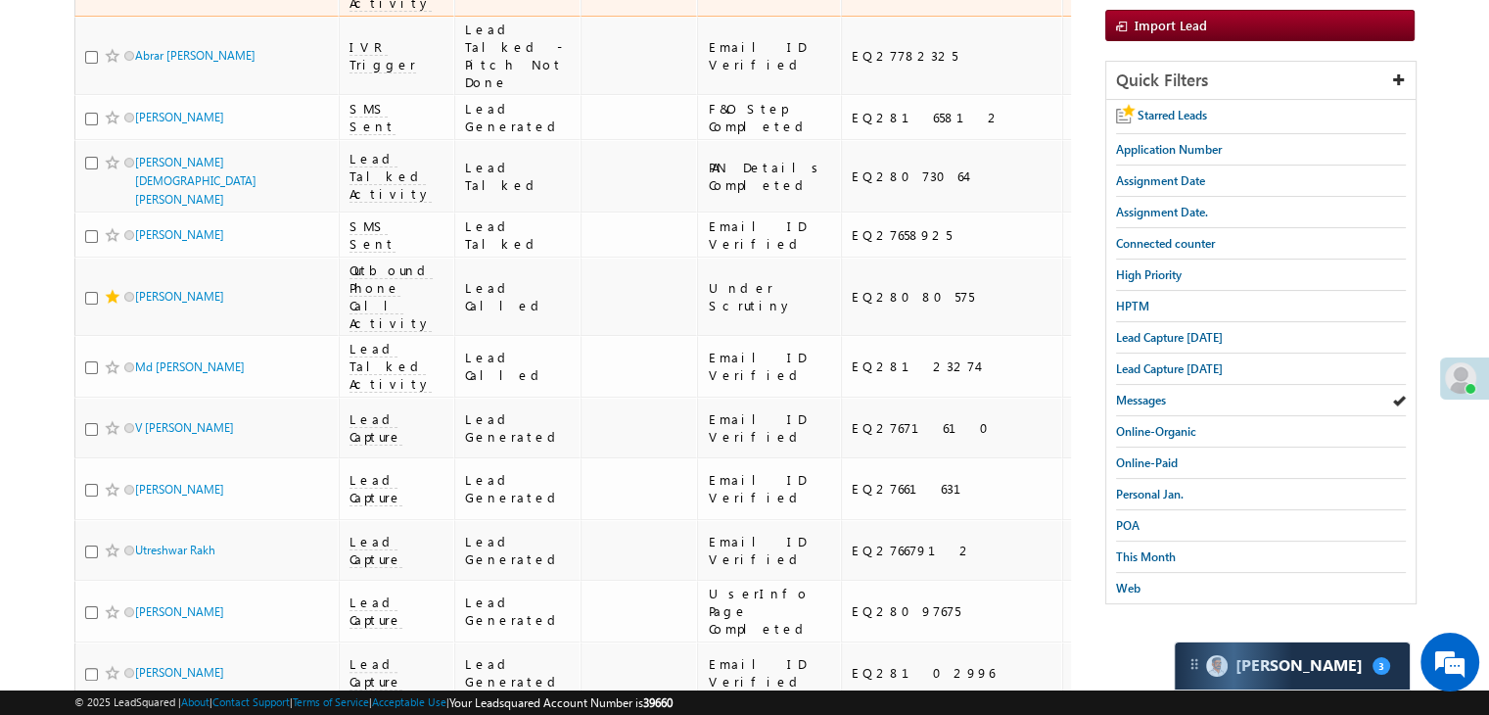
scroll to position [0, 0]
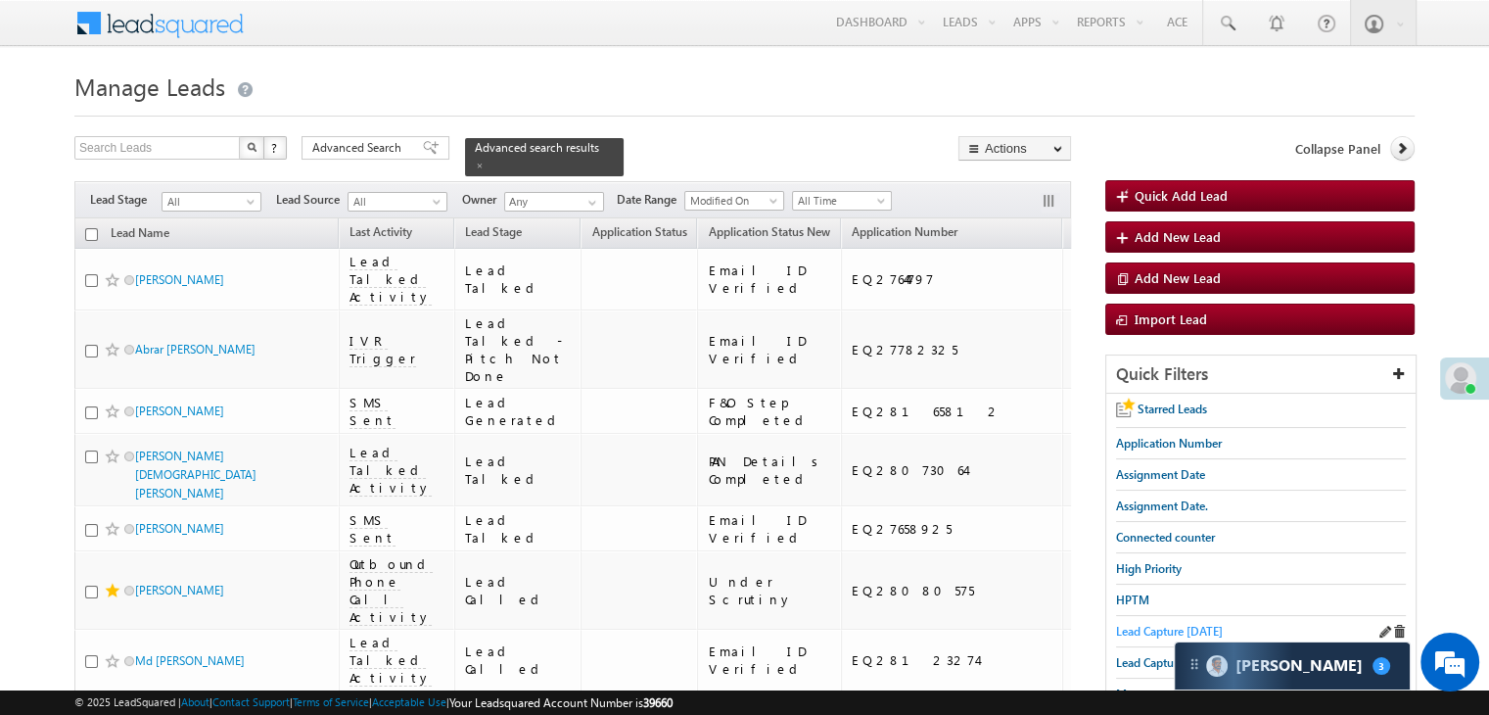
click at [1139, 631] on span "Lead Capture [DATE]" at bounding box center [1169, 631] width 107 height 15
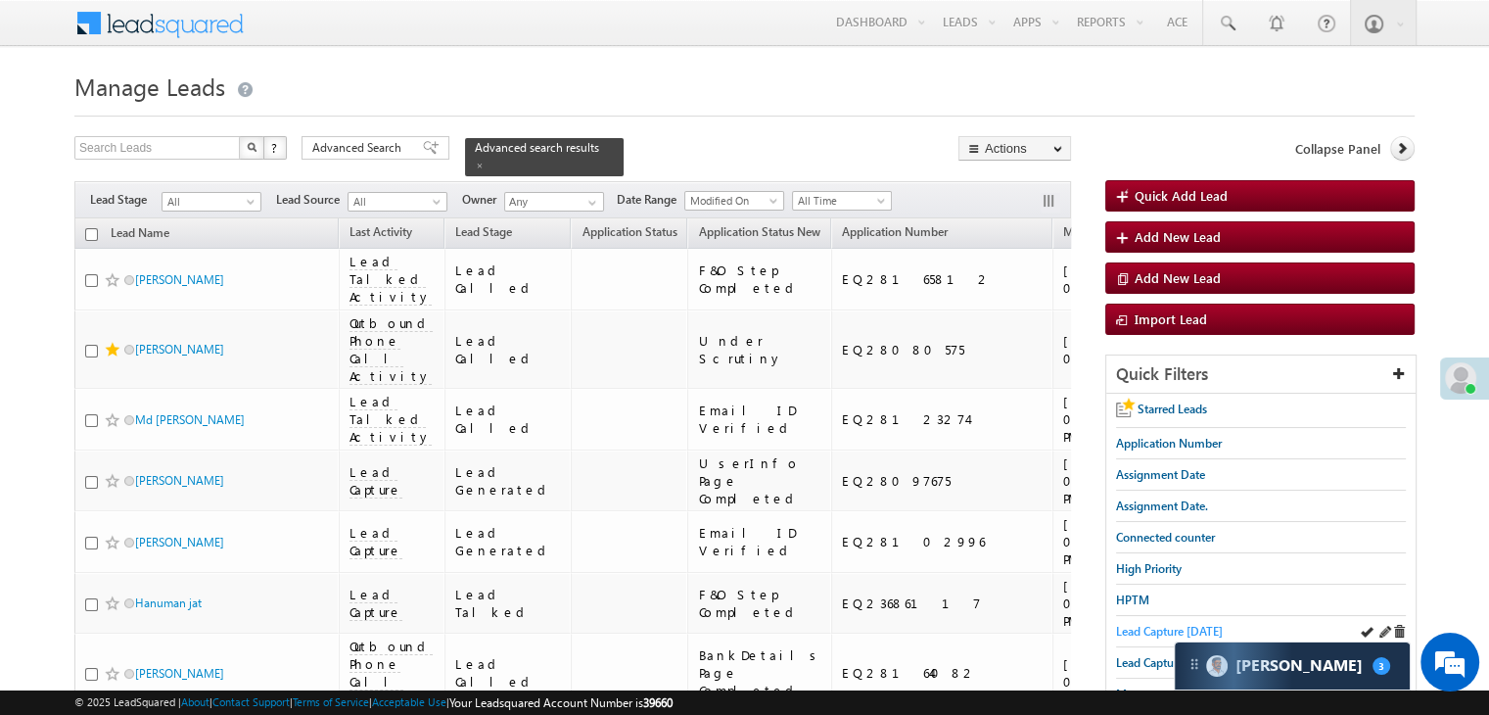
click at [1152, 624] on span "Lead Capture [DATE]" at bounding box center [1169, 631] width 107 height 15
click at [1139, 628] on span "Lead Capture [DATE]" at bounding box center [1169, 631] width 107 height 15
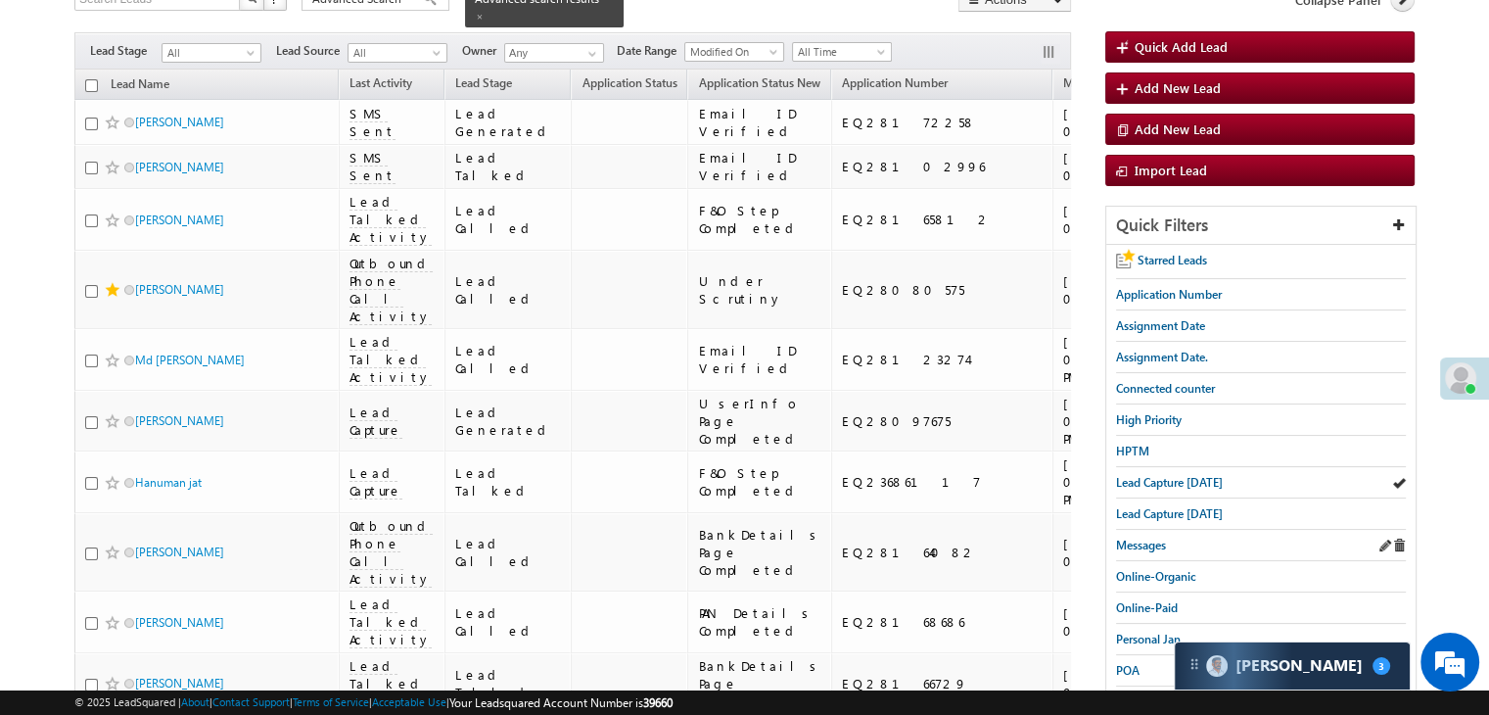
scroll to position [196, 0]
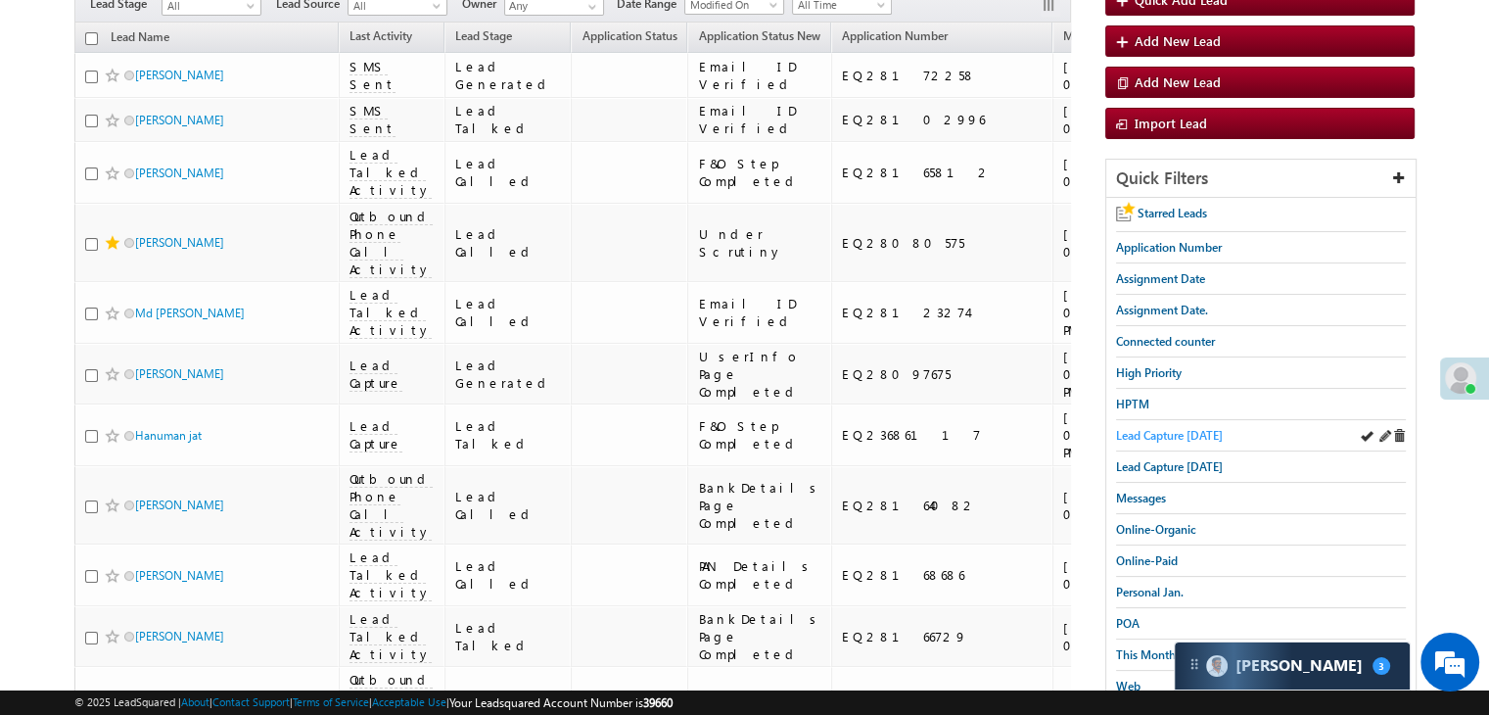
click at [1147, 429] on span "Lead Capture [DATE]" at bounding box center [1169, 435] width 107 height 15
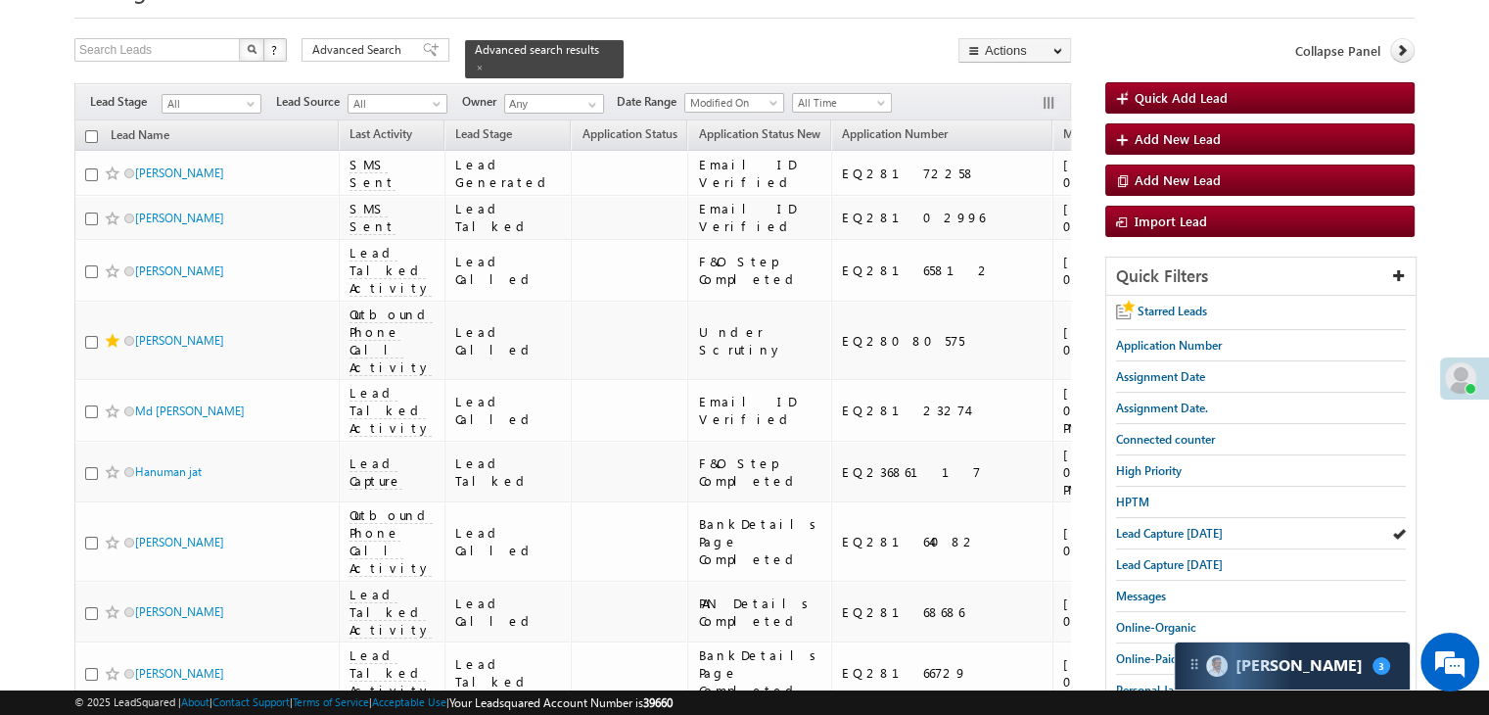
scroll to position [0, 0]
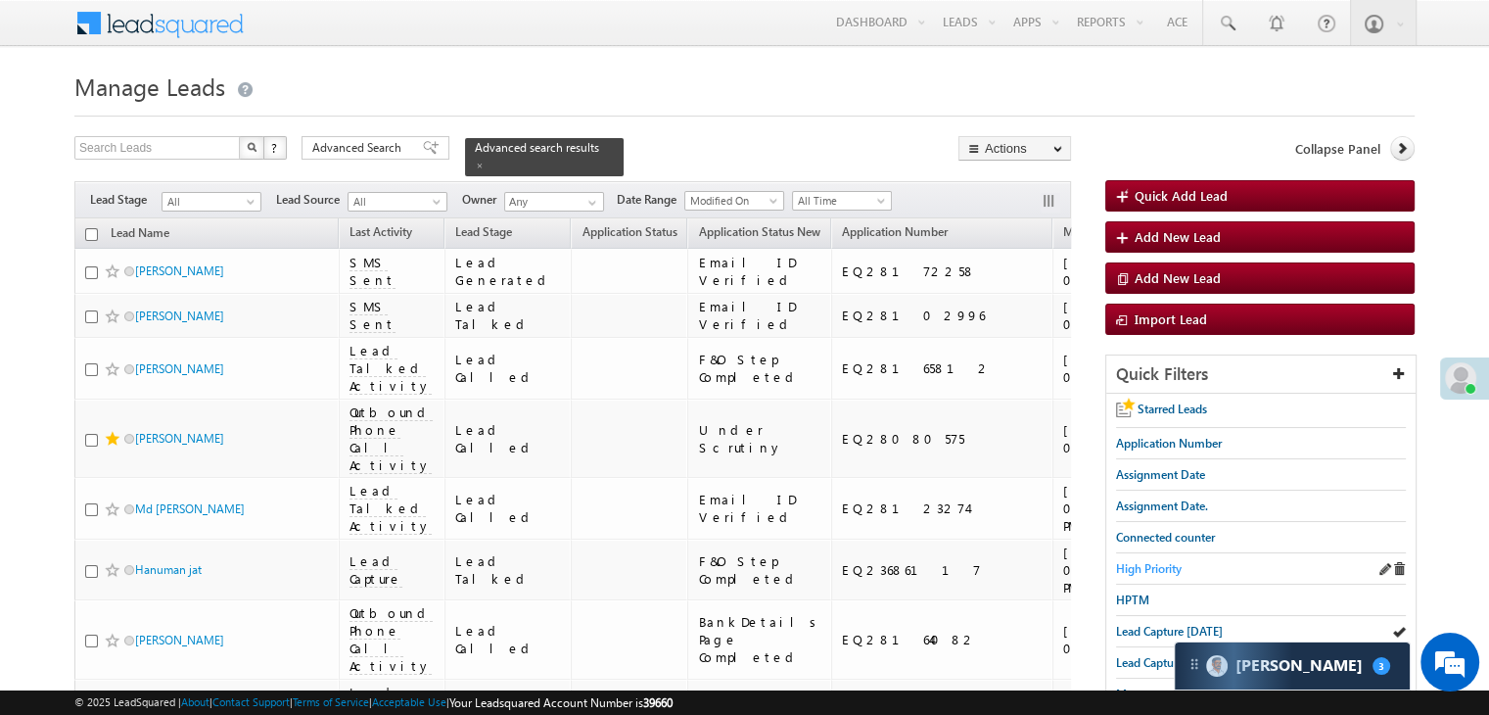
click at [1170, 561] on span "High Priority" at bounding box center [1149, 568] width 66 height 15
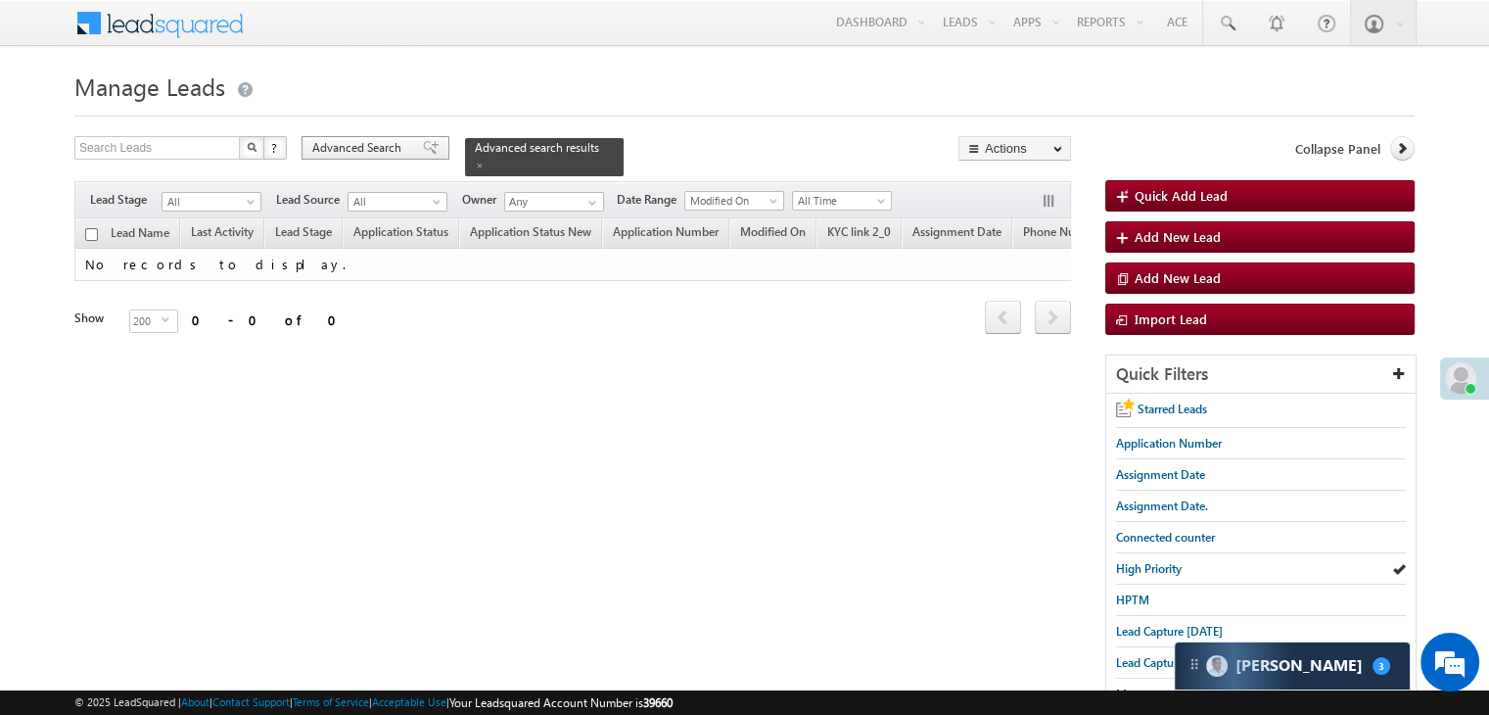
click at [326, 138] on div "Advanced Search" at bounding box center [375, 147] width 148 height 23
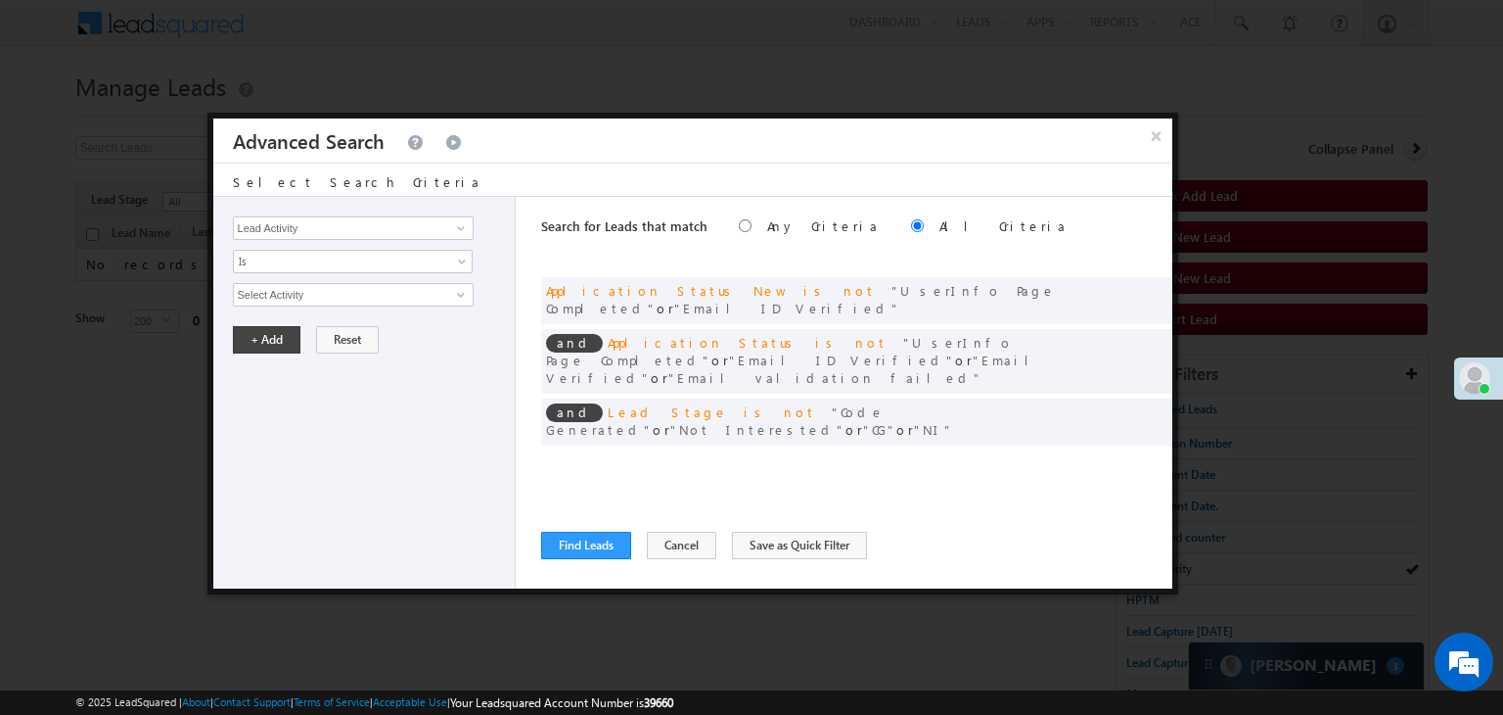
click at [1129, 455] on span at bounding box center [1128, 462] width 14 height 14
click at [302, 292] on span "Custom" at bounding box center [340, 295] width 212 height 18
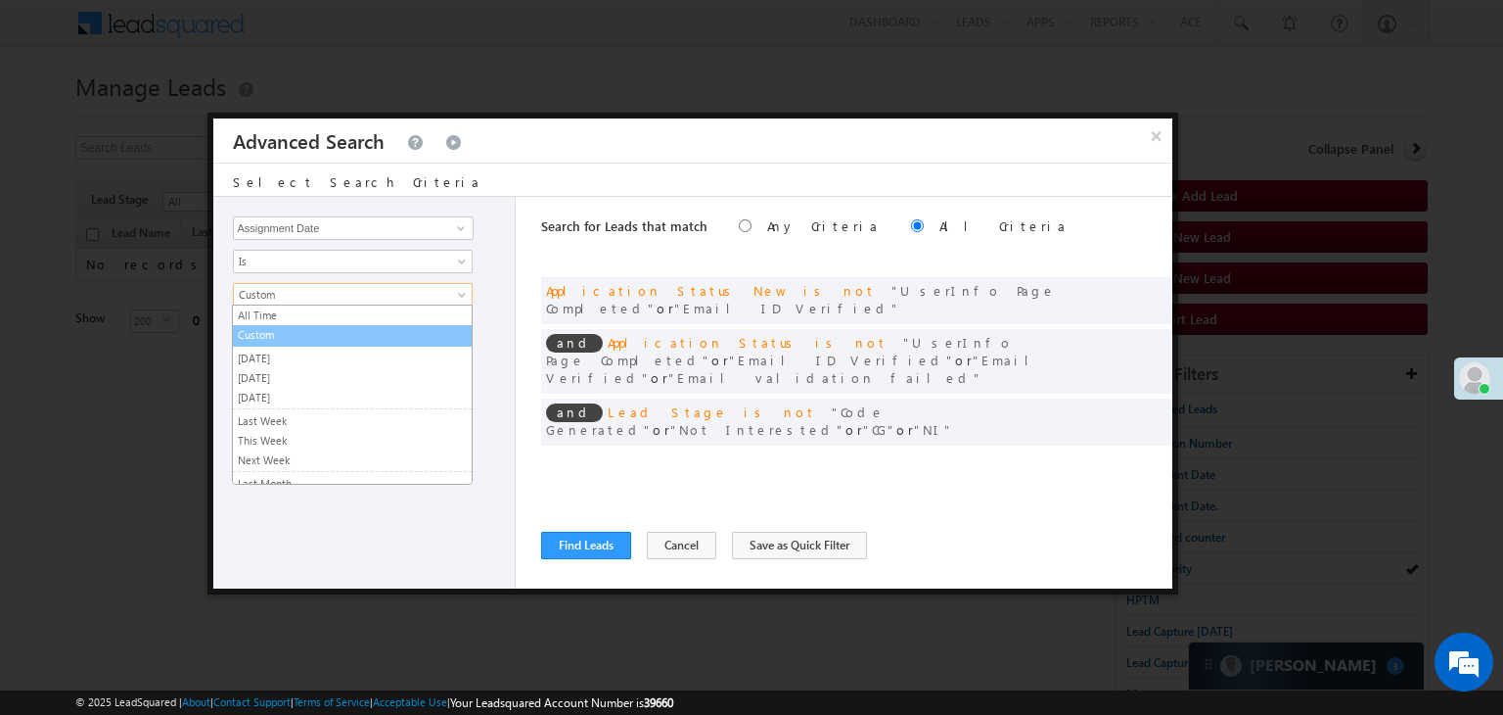
click at [302, 334] on link "Custom" at bounding box center [352, 335] width 239 height 18
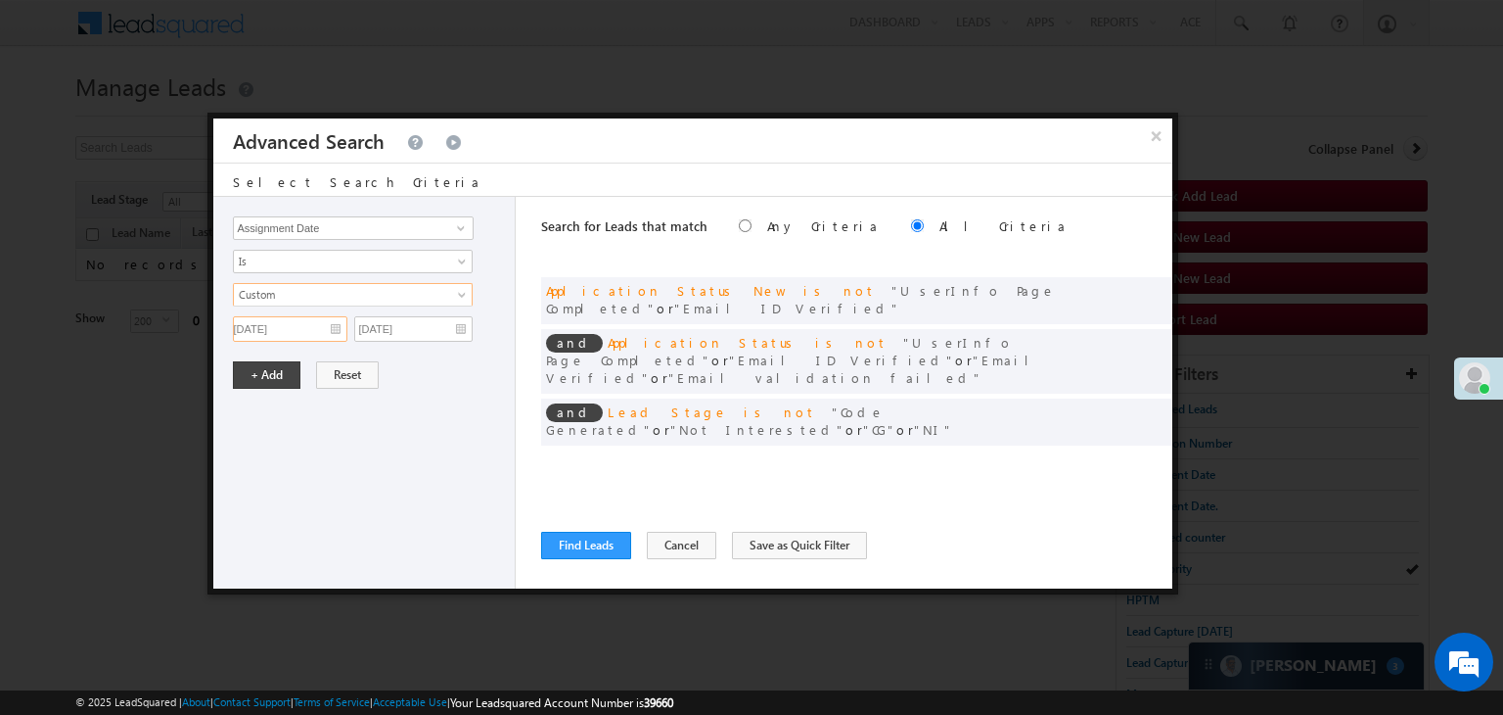
click at [305, 331] on input "[DATE]" at bounding box center [290, 328] width 115 height 25
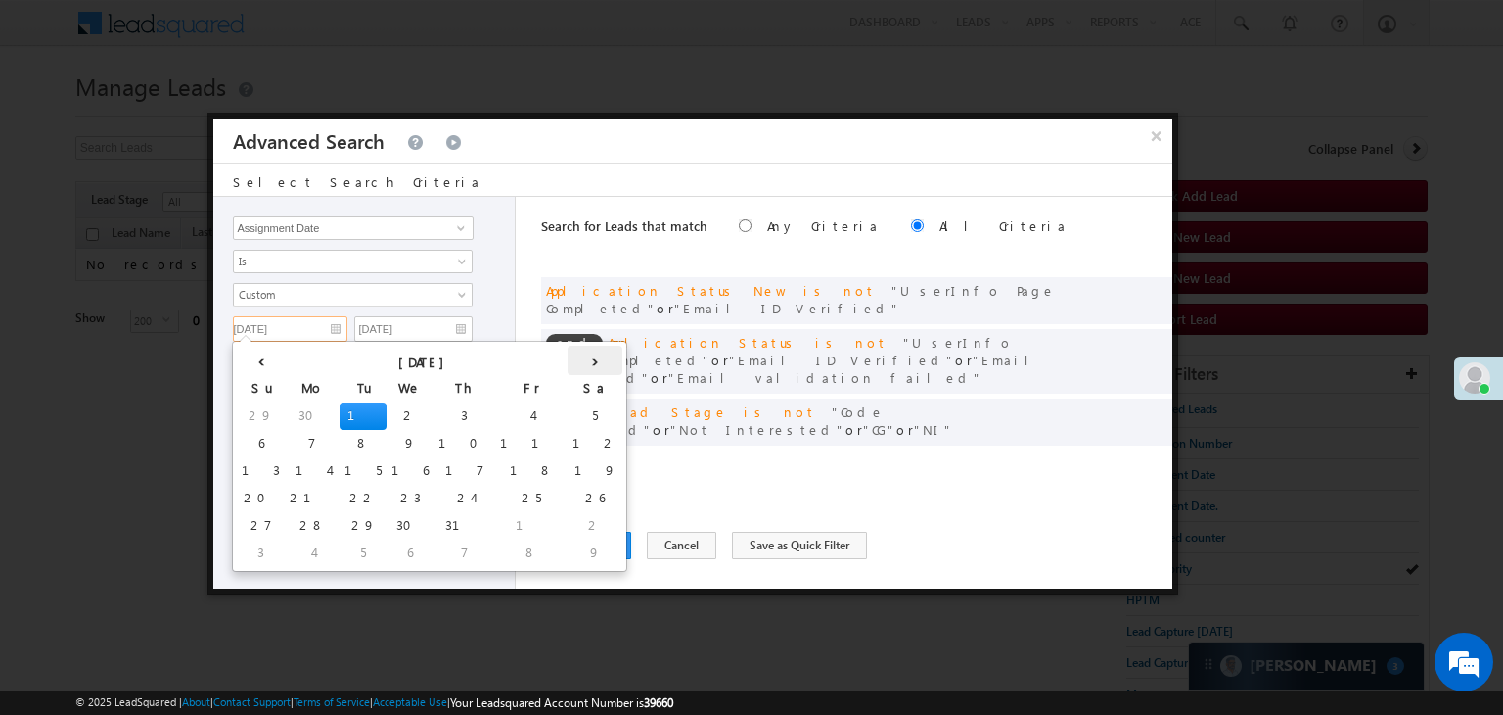
click at [568, 353] on th "›" at bounding box center [595, 360] width 55 height 29
click at [576, 516] on td "30" at bounding box center [599, 525] width 47 height 27
type input "[DATE]"
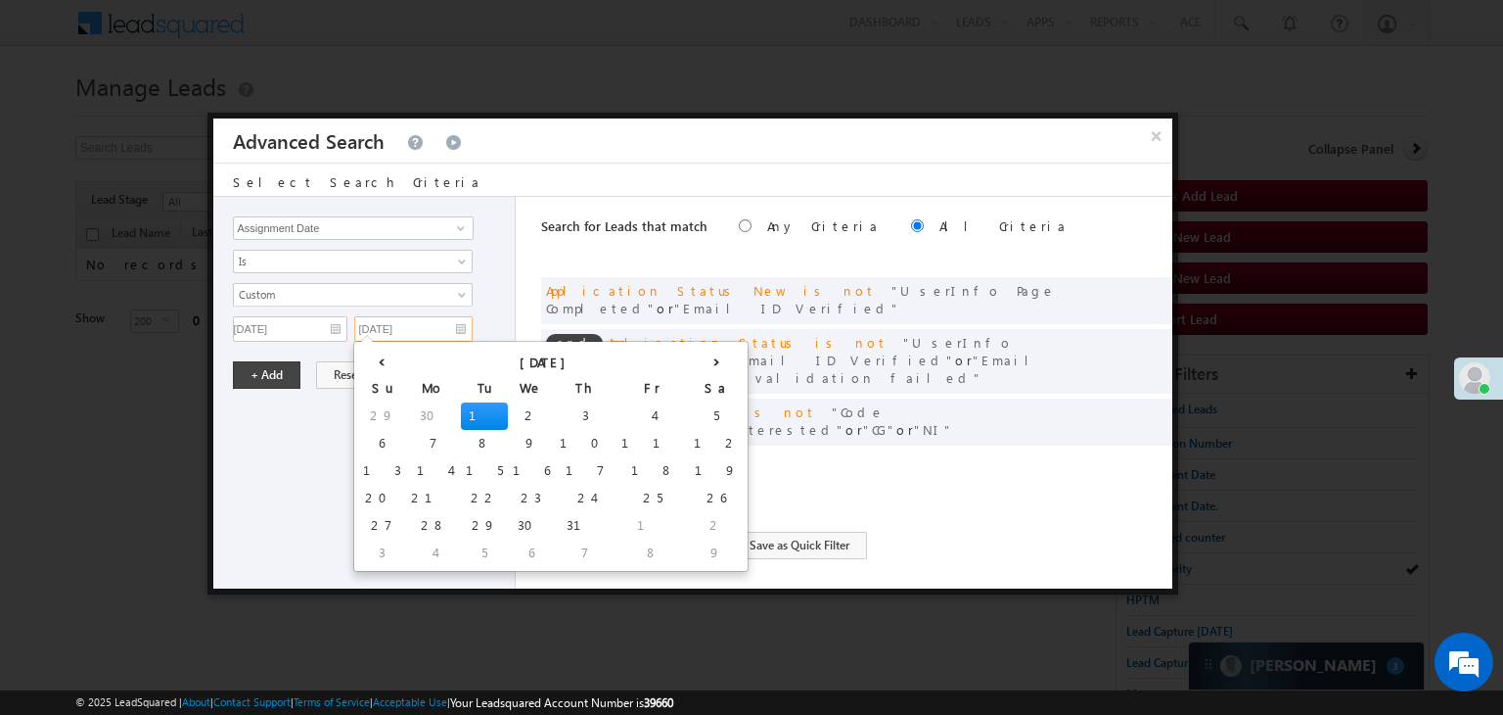
click at [442, 328] on input "[DATE]" at bounding box center [413, 328] width 118 height 25
click at [689, 353] on th "›" at bounding box center [716, 360] width 55 height 29
click at [371, 551] on td "31" at bounding box center [389, 552] width 62 height 27
type input "[DATE]"
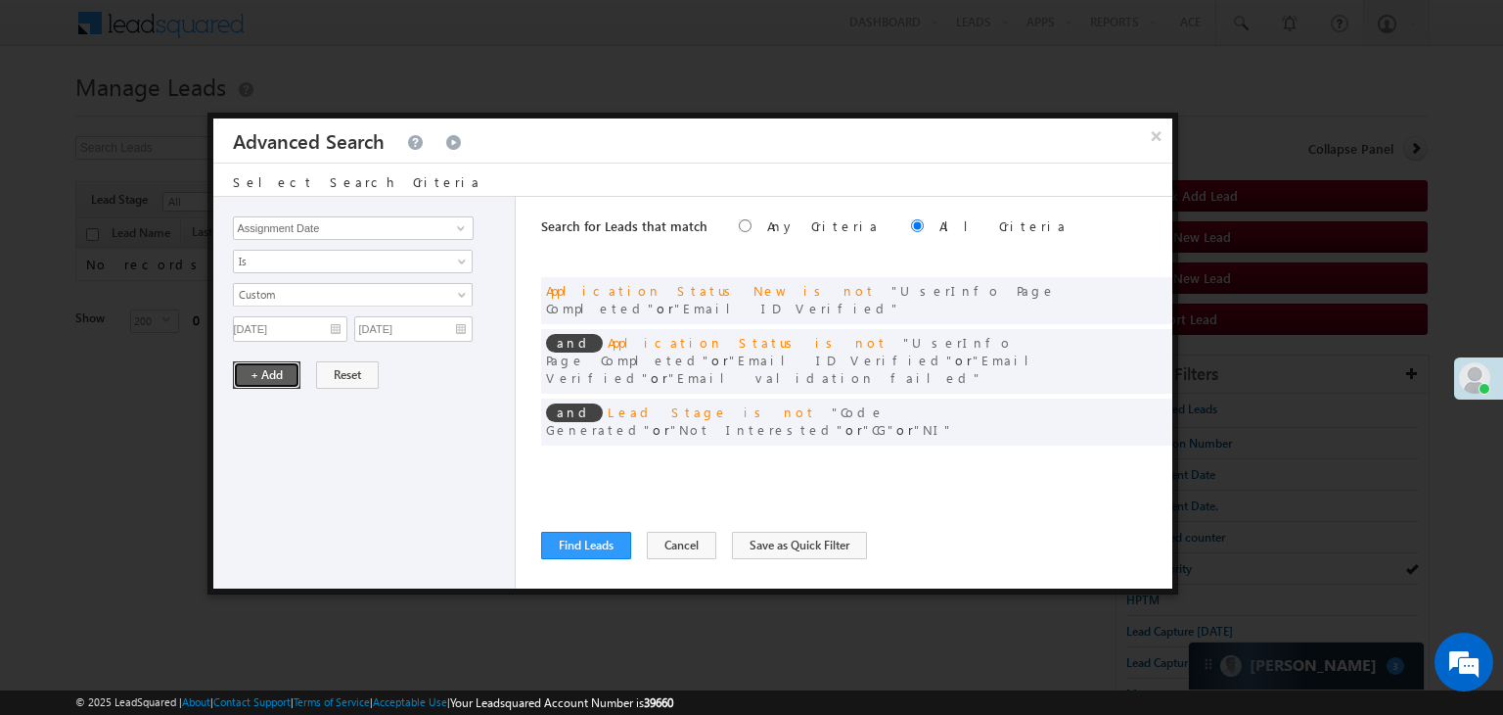
click at [281, 367] on button "+ Add" at bounding box center [267, 374] width 68 height 27
click at [568, 541] on button "Find Leads" at bounding box center [586, 545] width 90 height 27
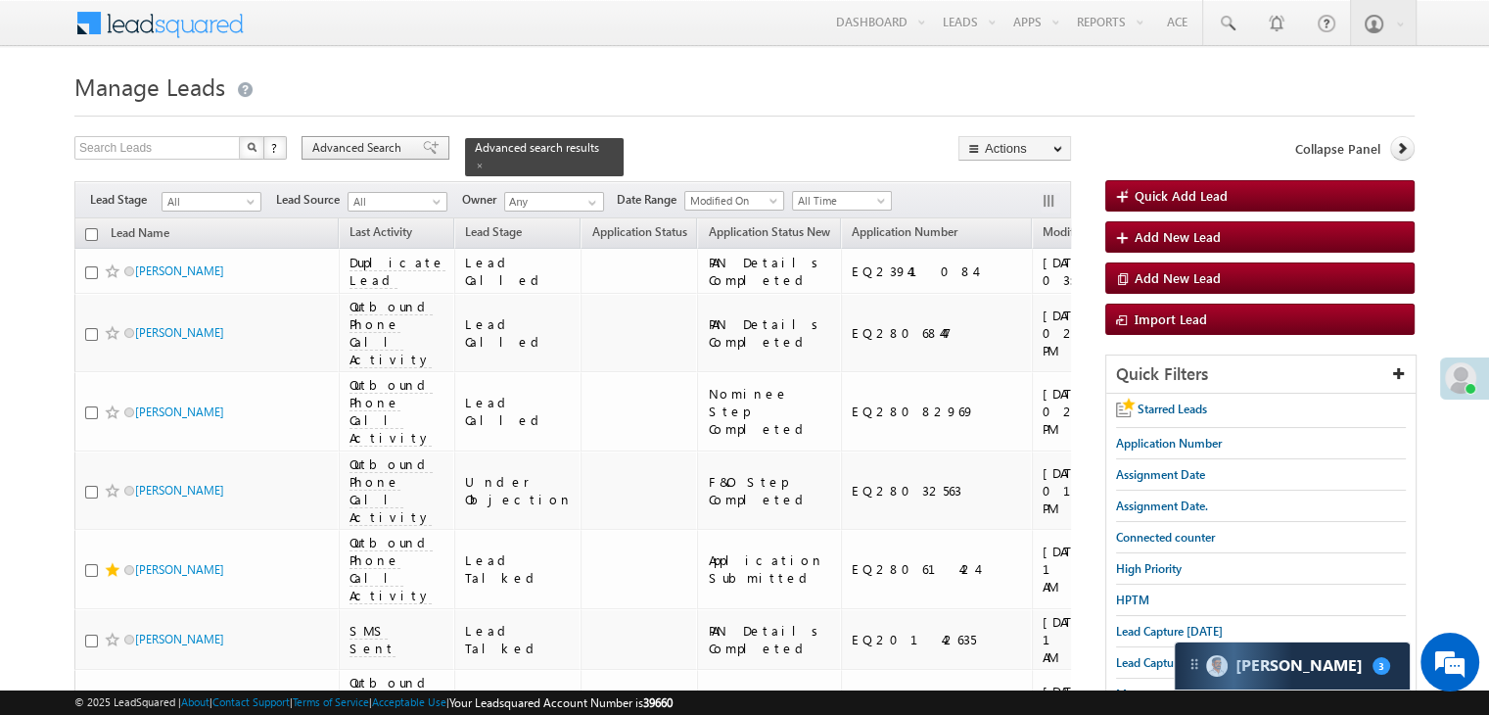
click at [360, 142] on span "Advanced Search" at bounding box center [359, 148] width 95 height 18
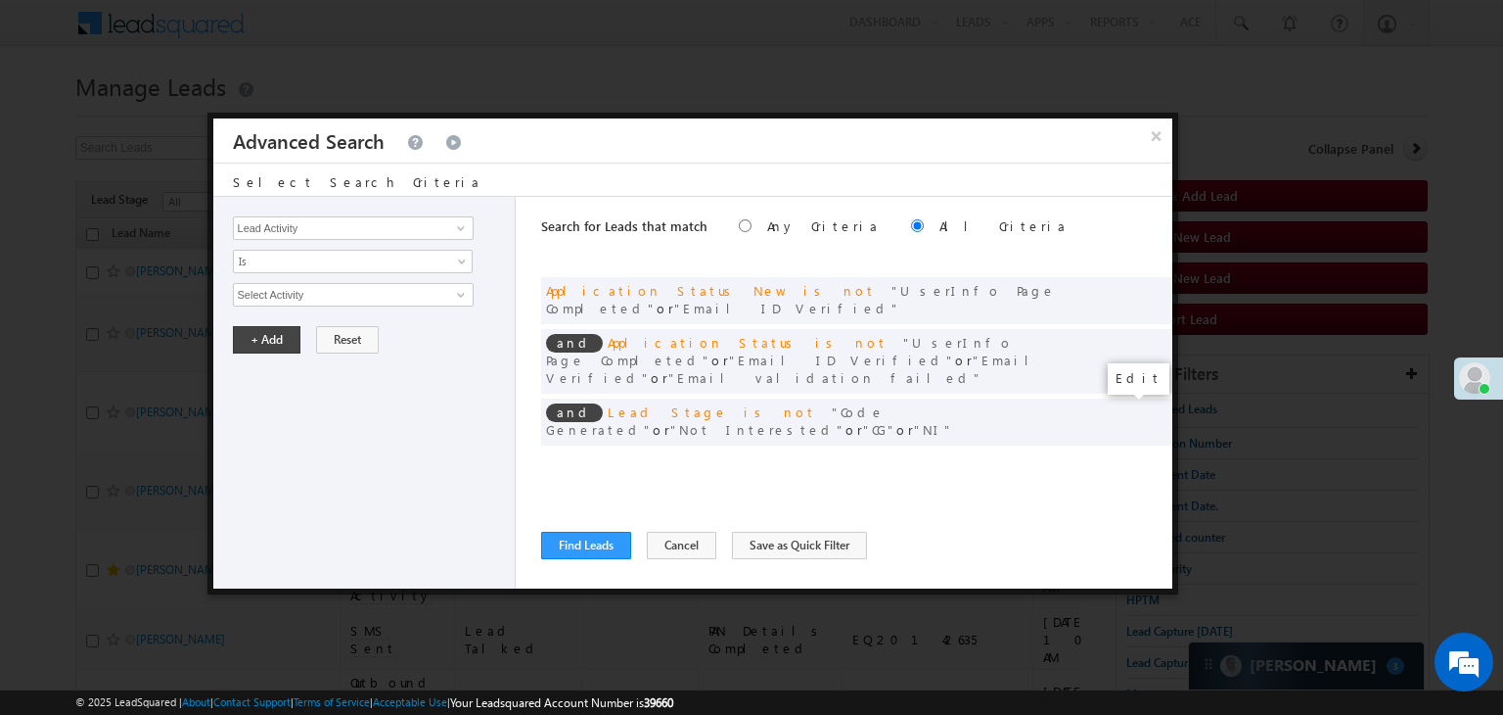
click at [1128, 455] on span at bounding box center [1128, 462] width 14 height 14
click at [325, 291] on span "Custom" at bounding box center [340, 295] width 212 height 18
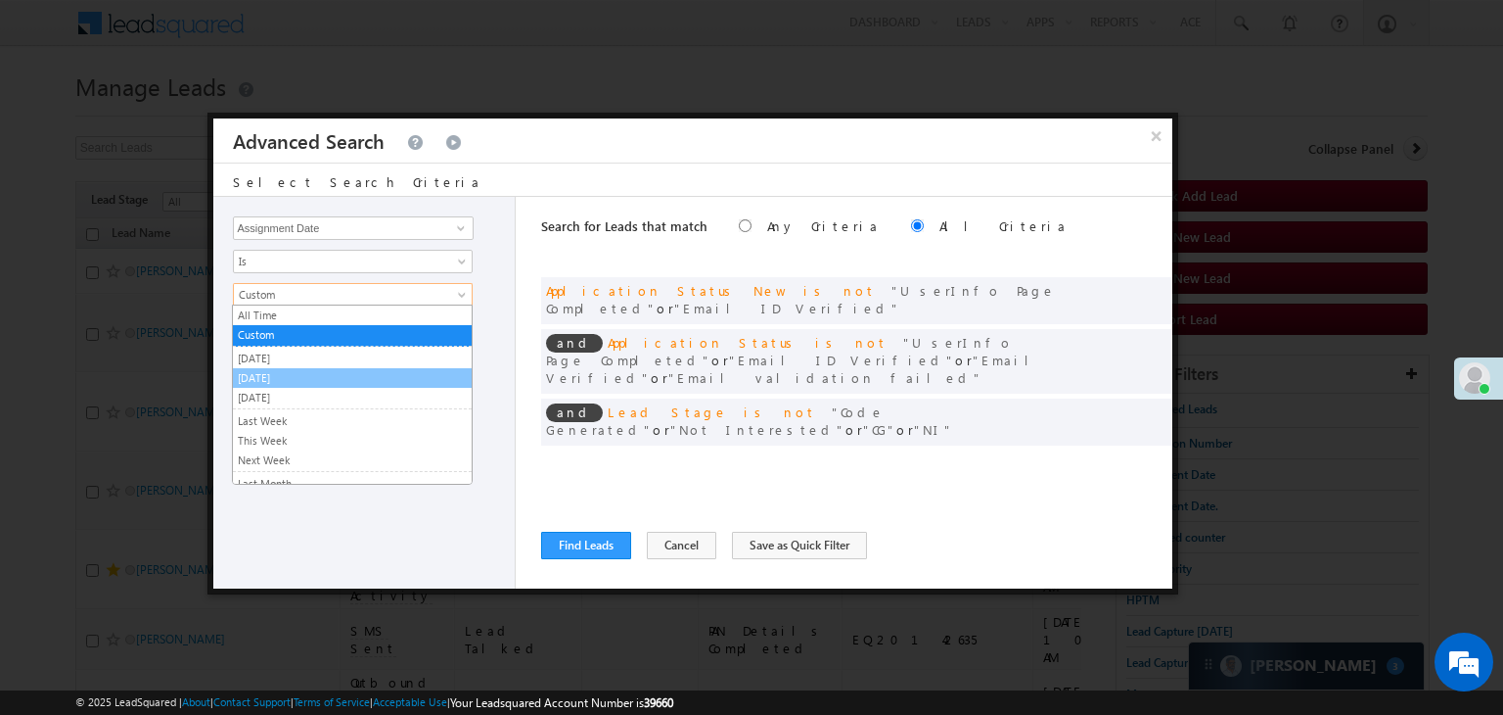
click at [308, 370] on link "[DATE]" at bounding box center [352, 378] width 239 height 18
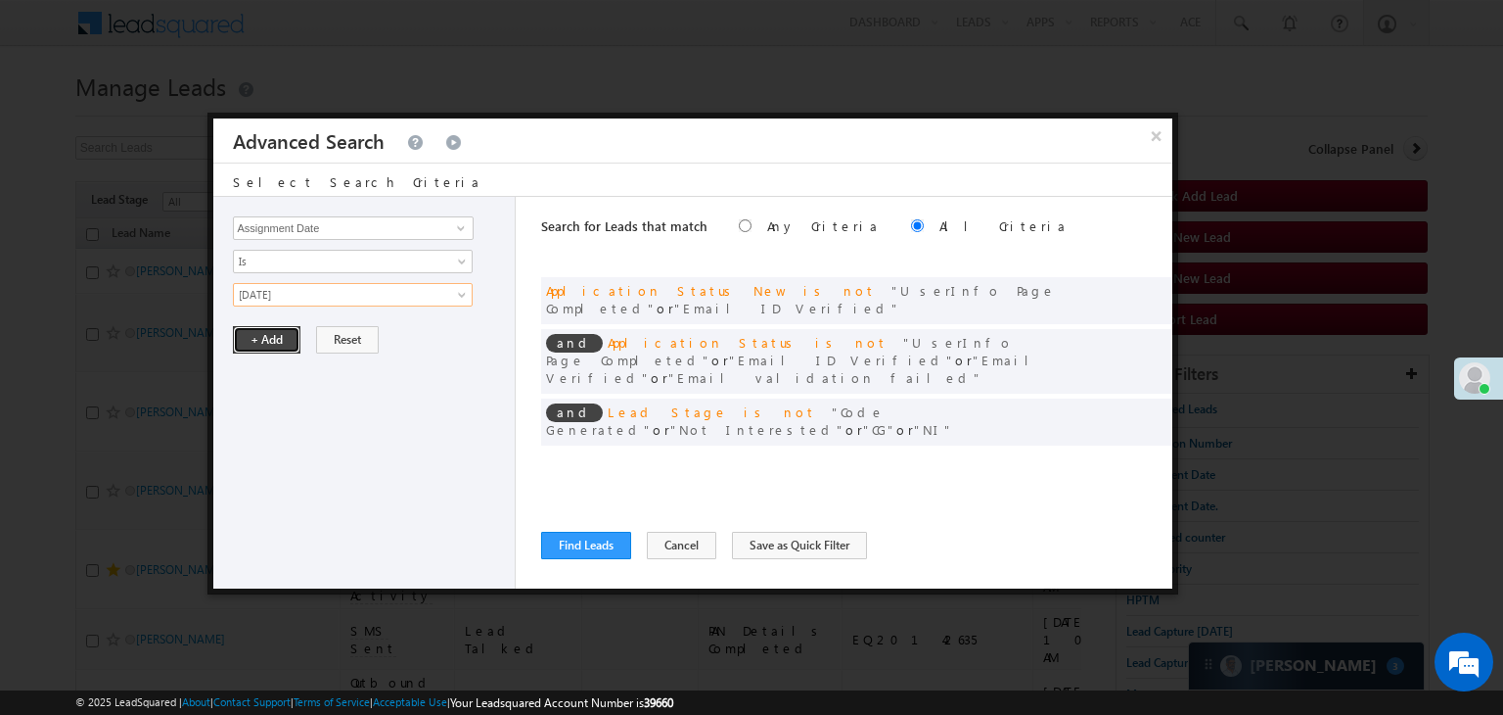
click at [276, 338] on button "+ Add" at bounding box center [267, 339] width 68 height 27
click at [565, 538] on button "Find Leads" at bounding box center [586, 545] width 90 height 27
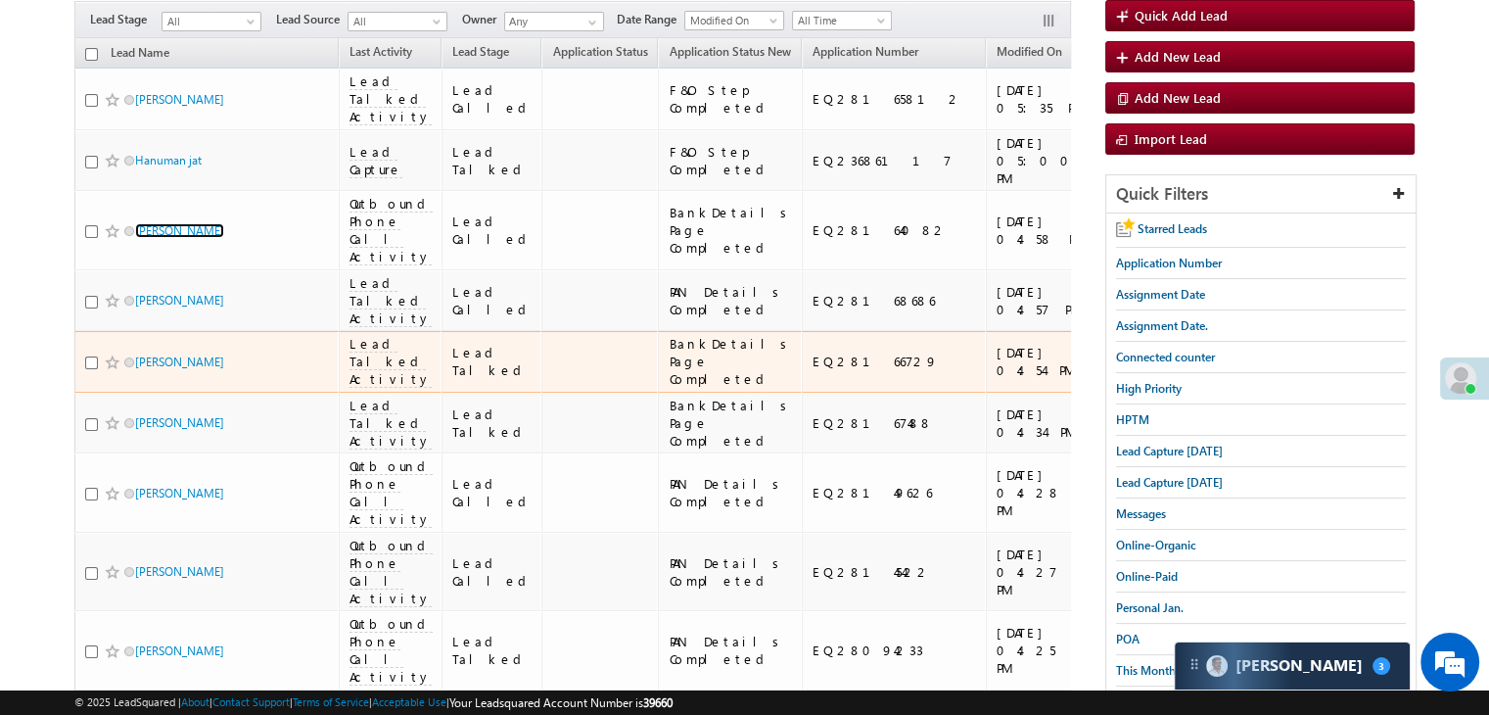
scroll to position [196, 0]
